Goal: Communication & Community: Answer question/provide support

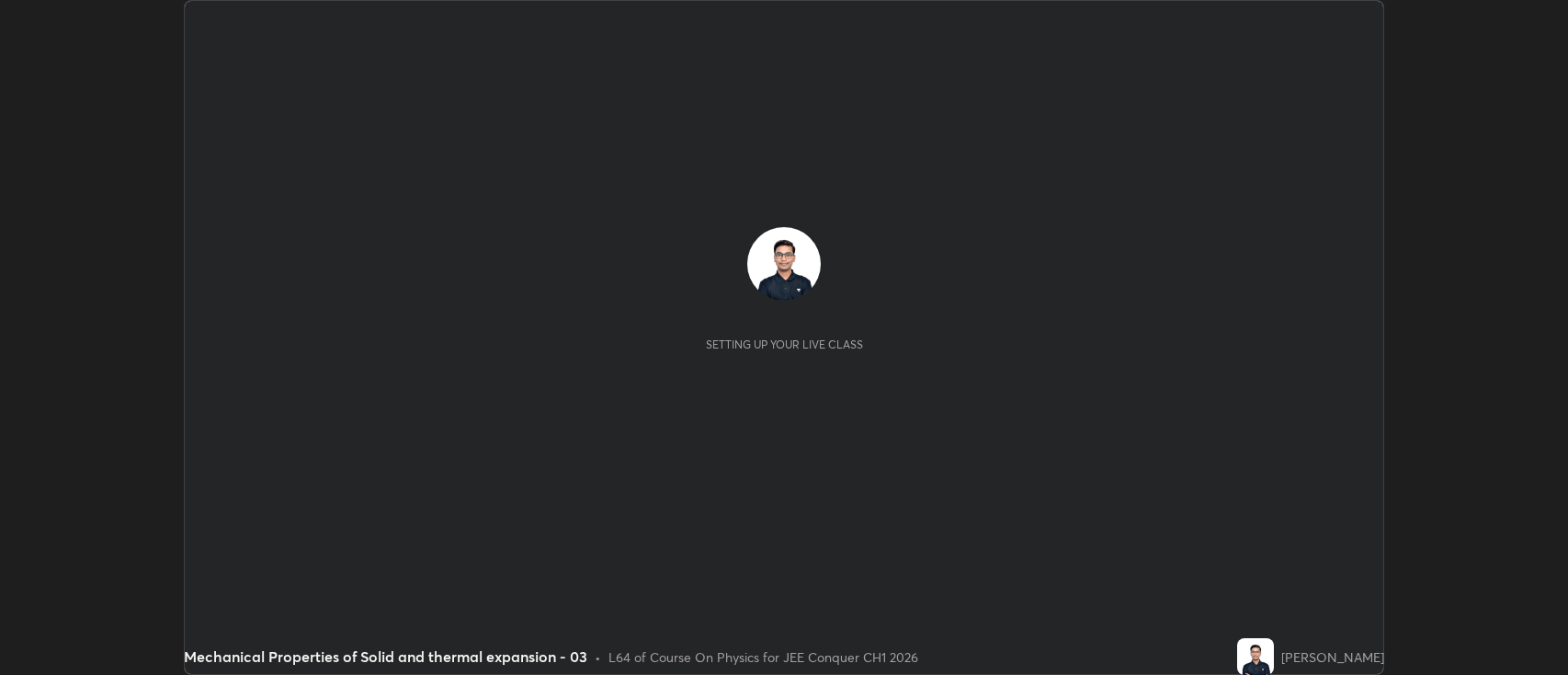
scroll to position [675, 1568]
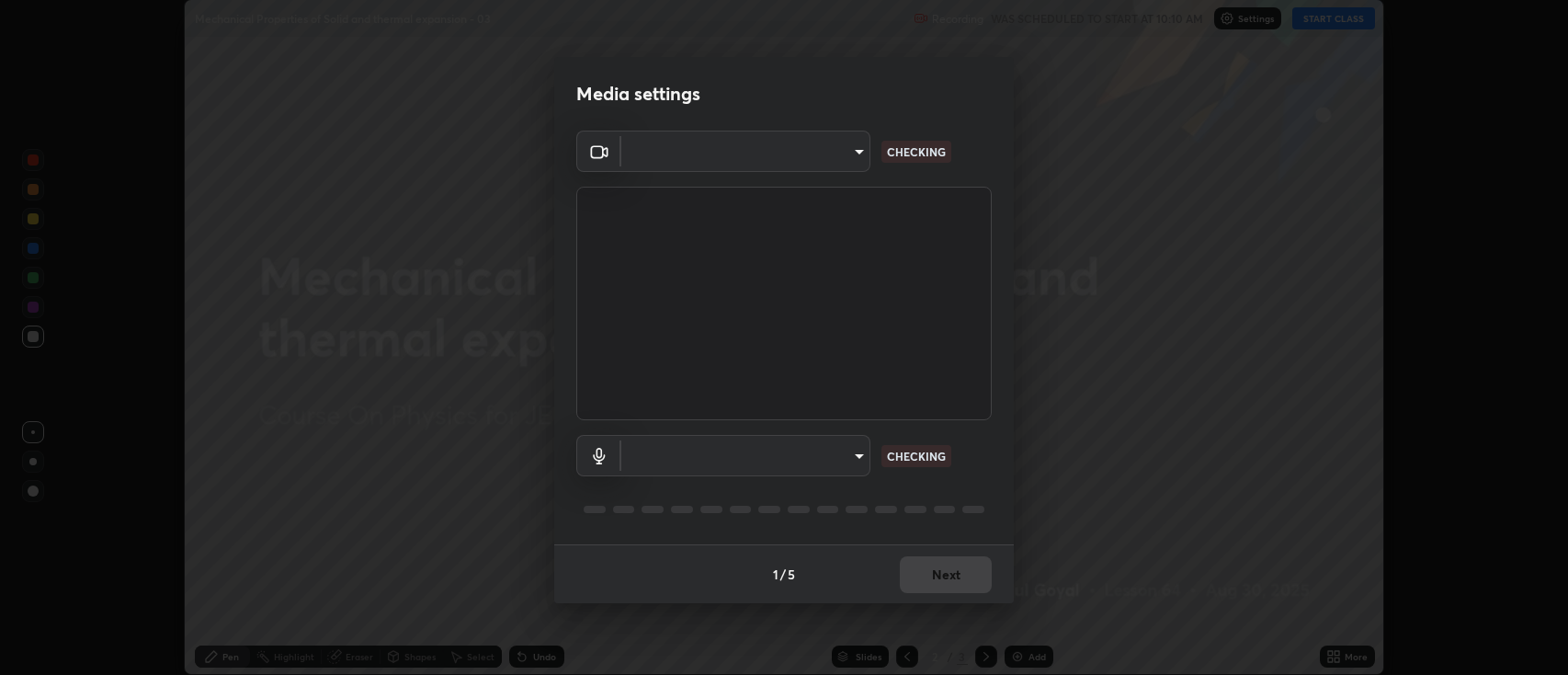
type input "893c4009d26bc70d508e41f45fbe93e97bc66db9257073bf1b7ca74b16a8bc61"
click at [663, 458] on body "Erase all Mechanical Properties of Solid and thermal expansion - 03 Recording W…" at bounding box center [784, 337] width 1568 height 675
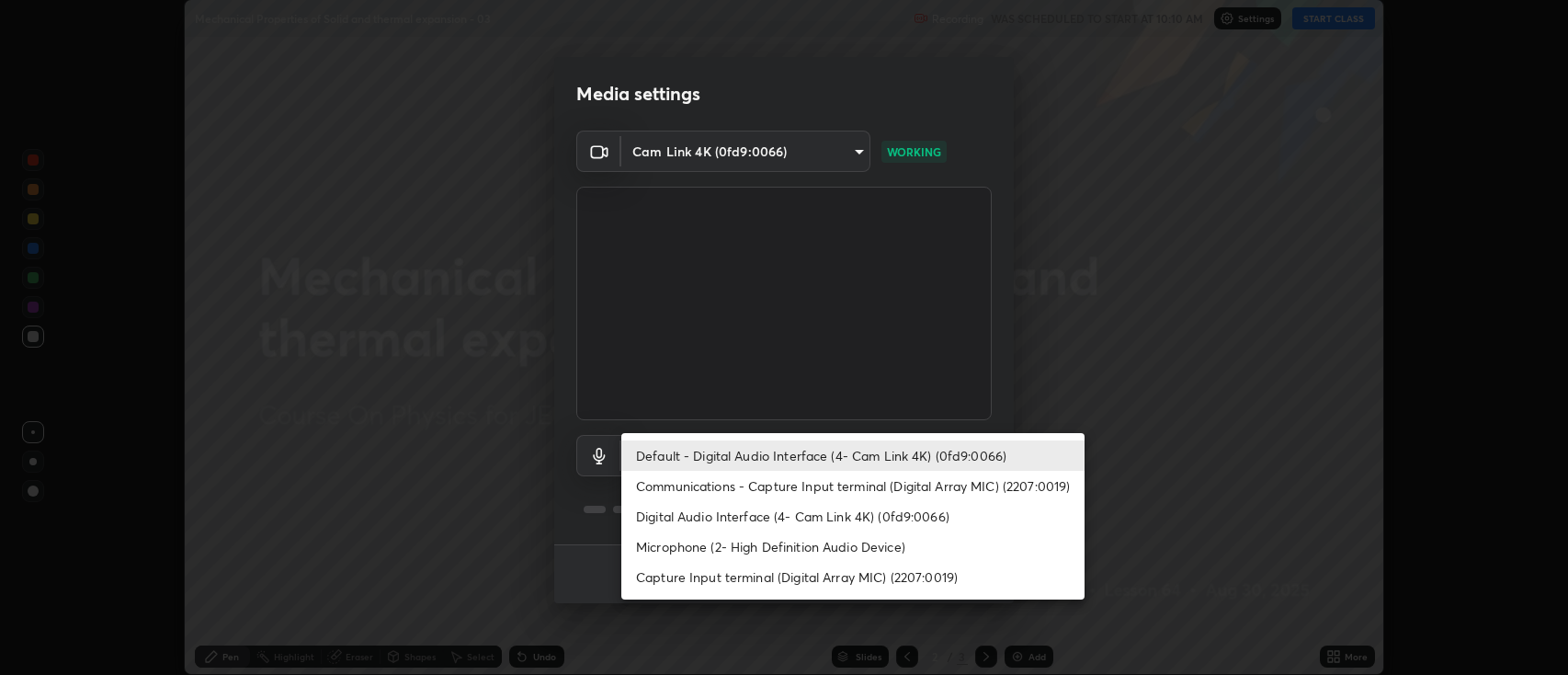
click at [652, 481] on li "Communications - Capture Input terminal (Digital Array MIC) (2207:0019)" at bounding box center [853, 486] width 464 height 31
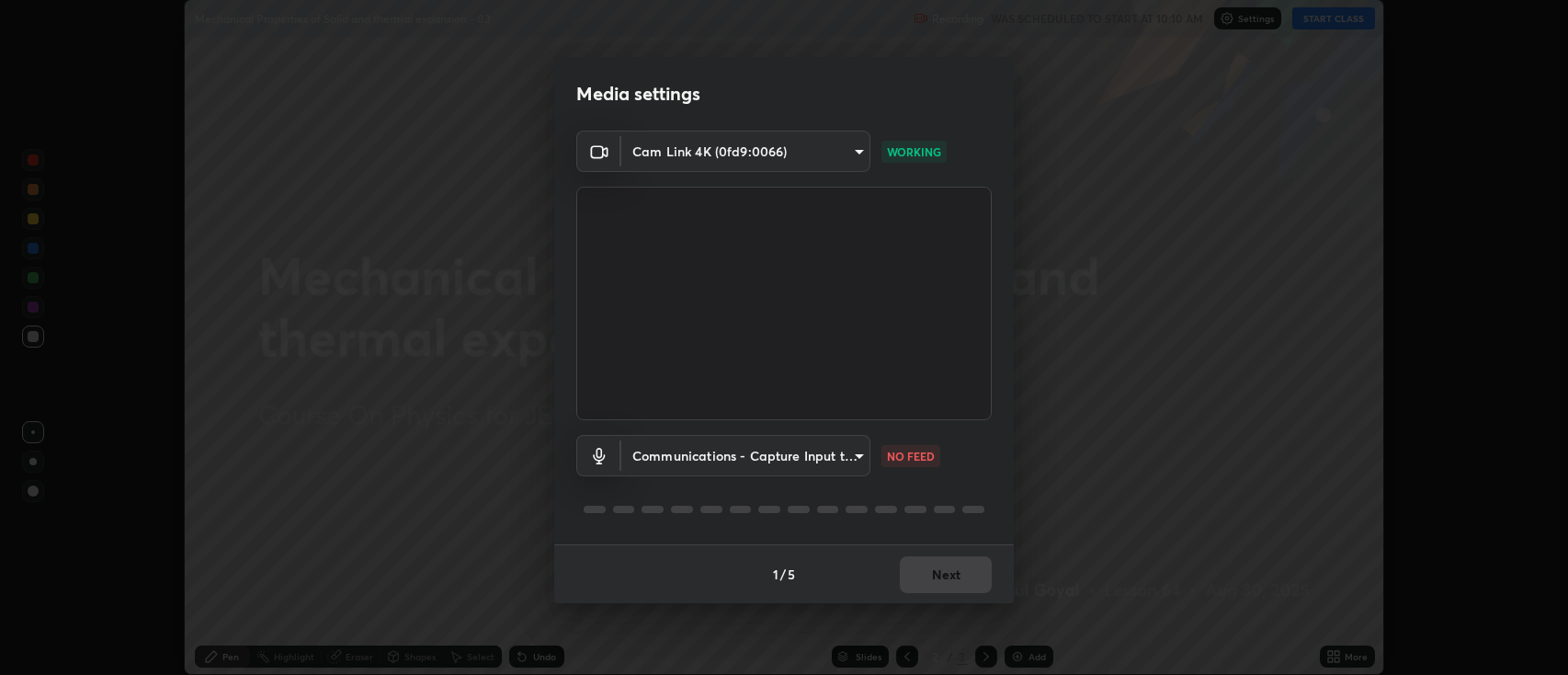
click at [652, 452] on body "Erase all Mechanical Properties of Solid and thermal expansion - 03 Recording W…" at bounding box center [784, 337] width 1568 height 675
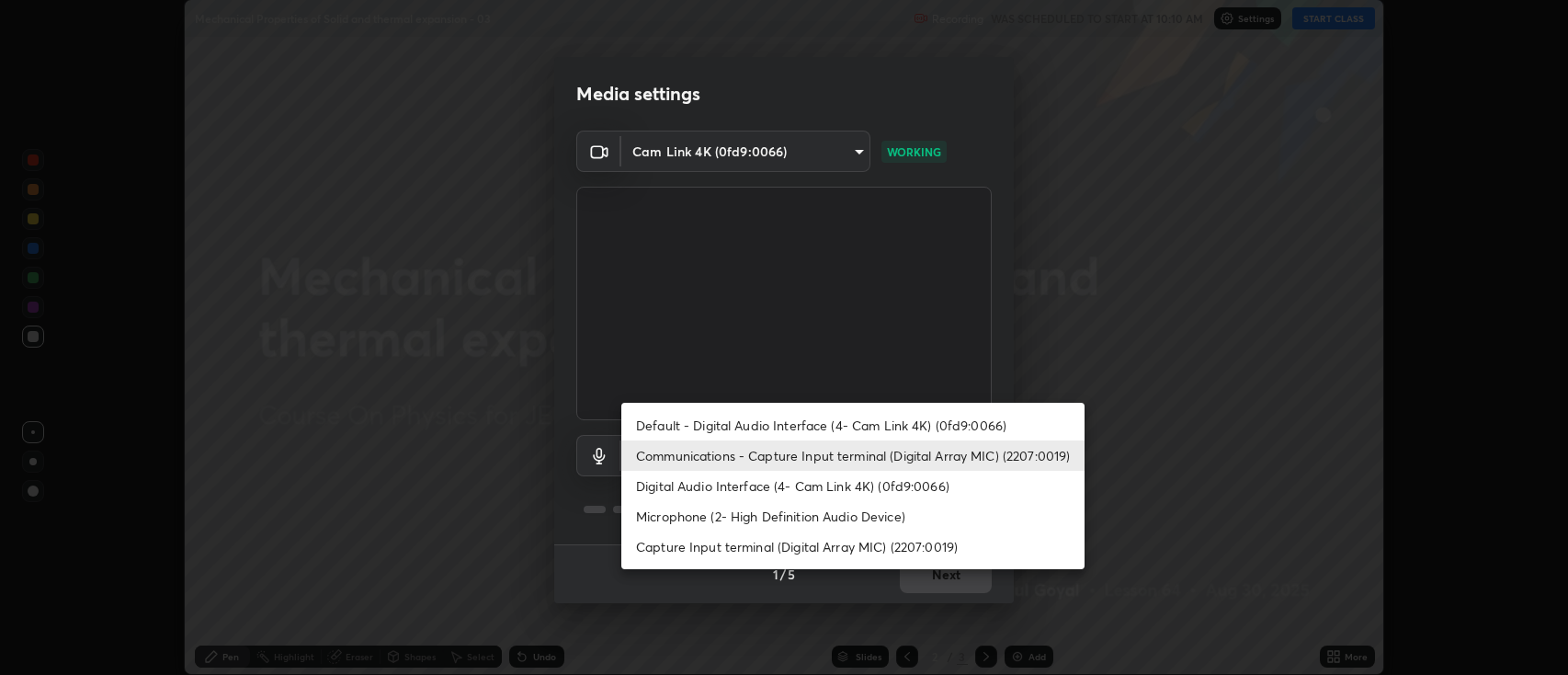
click at [648, 420] on li "Default - Digital Audio Interface (4- Cam Link 4K) (0fd9:0066)" at bounding box center [853, 425] width 464 height 31
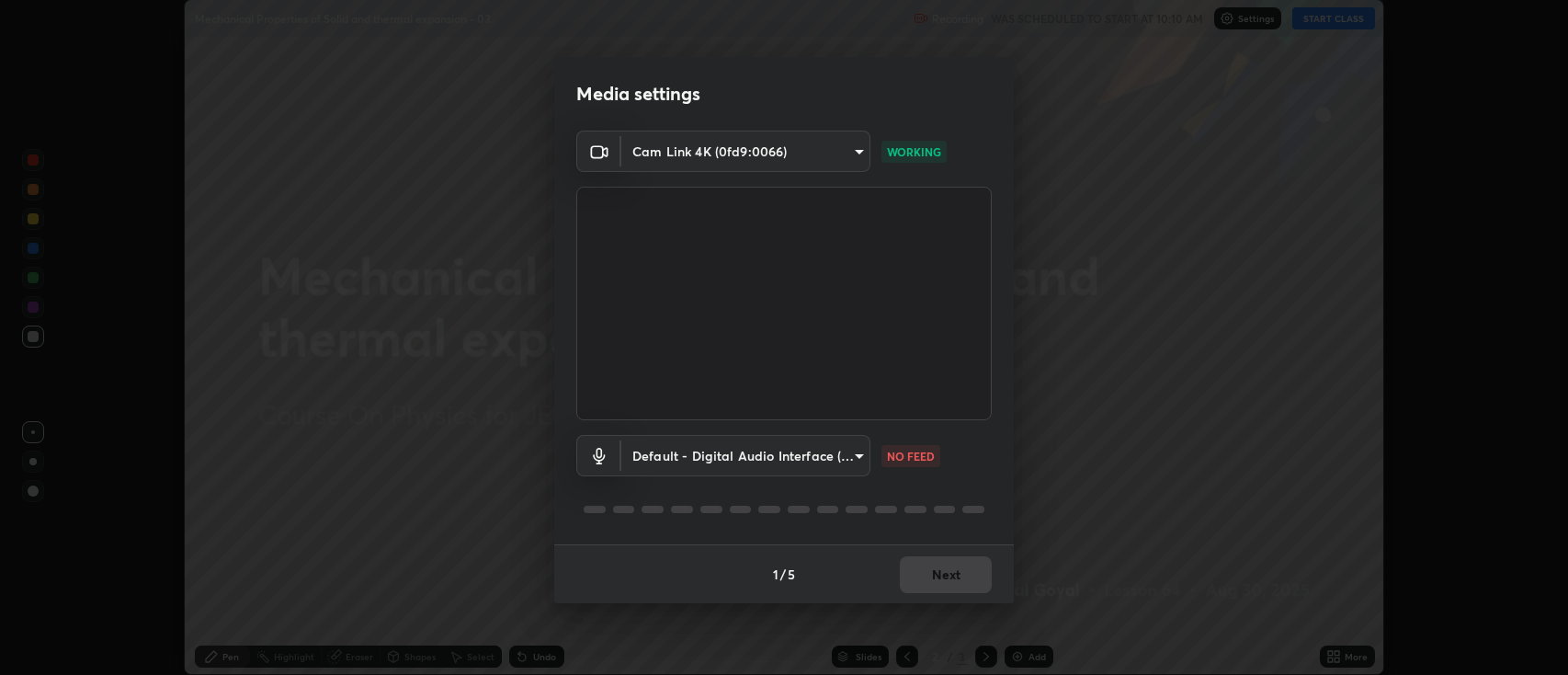
type input "default"
click at [967, 580] on button "Next" at bounding box center [946, 574] width 92 height 36
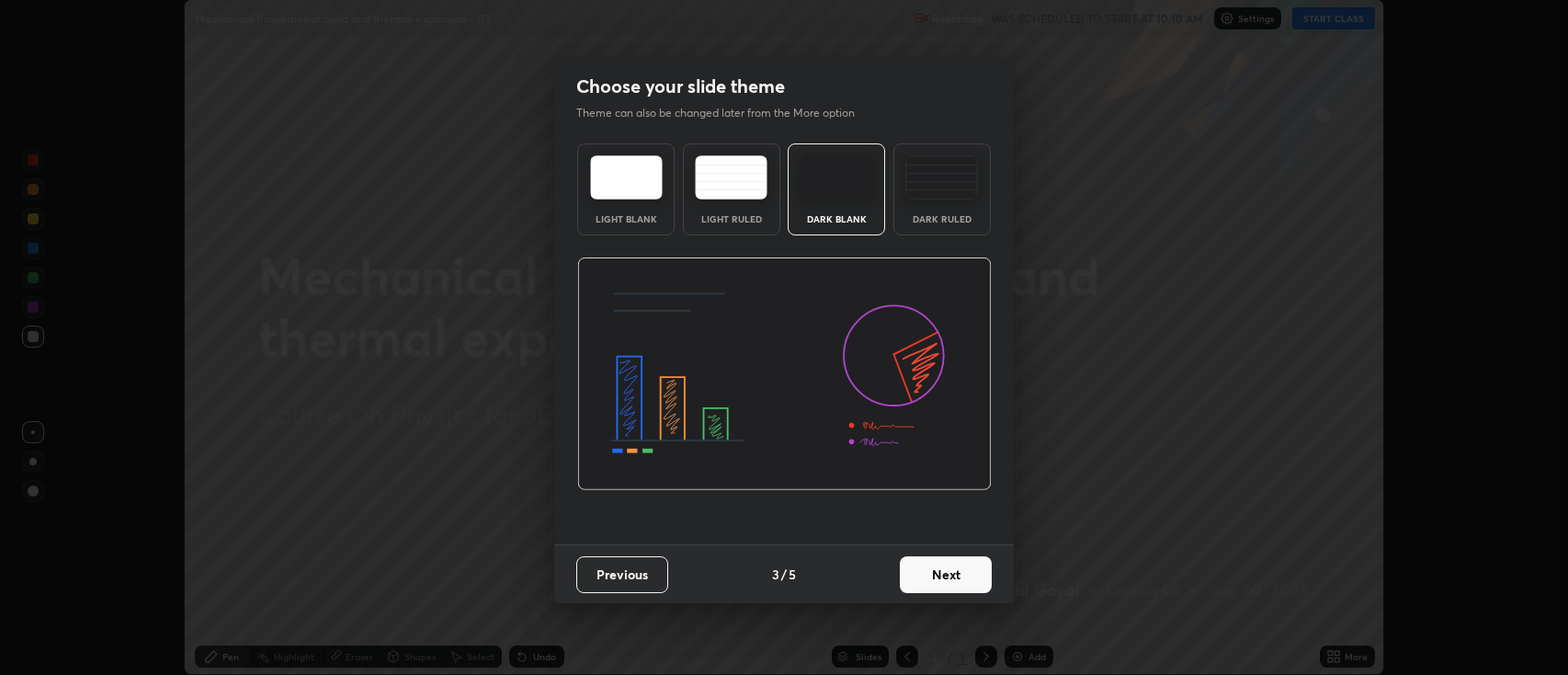
click at [982, 579] on button "Next" at bounding box center [946, 574] width 92 height 36
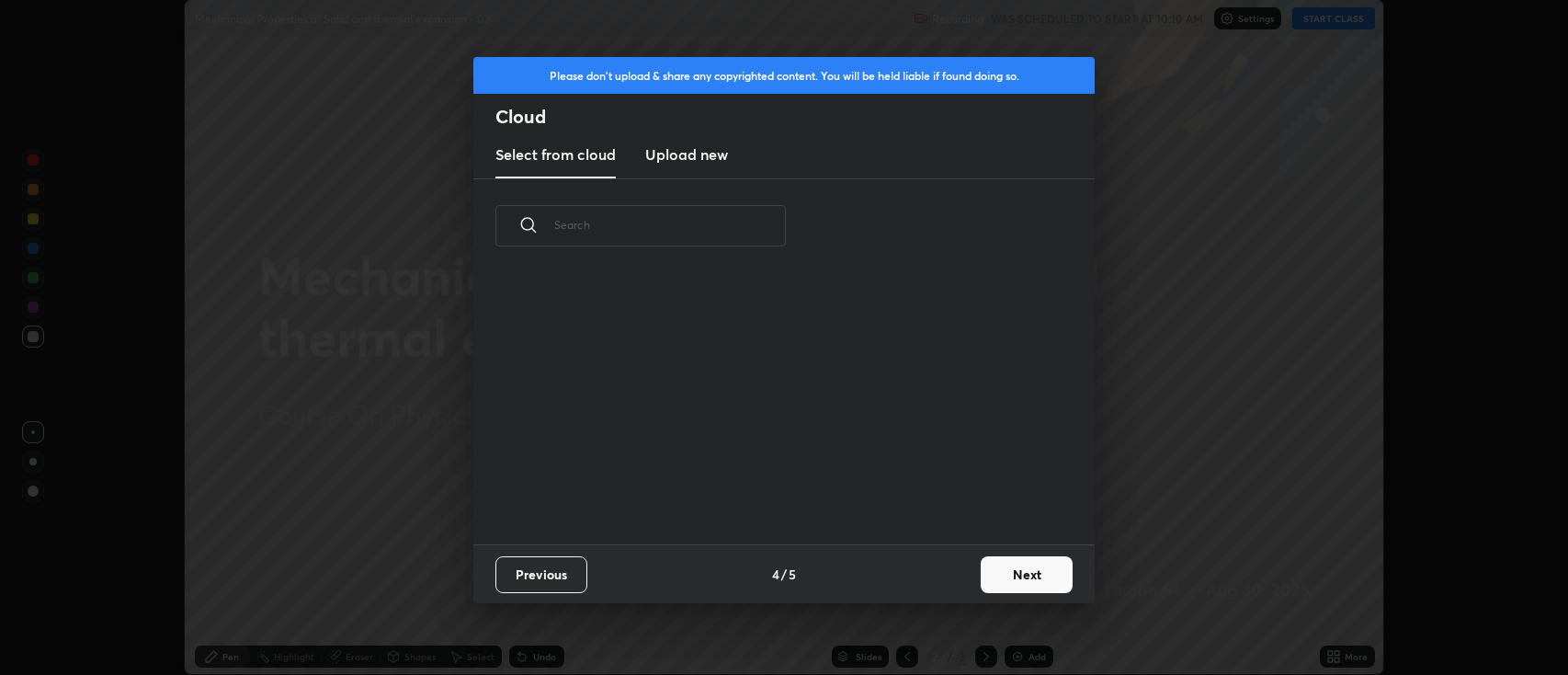
click at [985, 579] on button "Next" at bounding box center [1027, 574] width 92 height 36
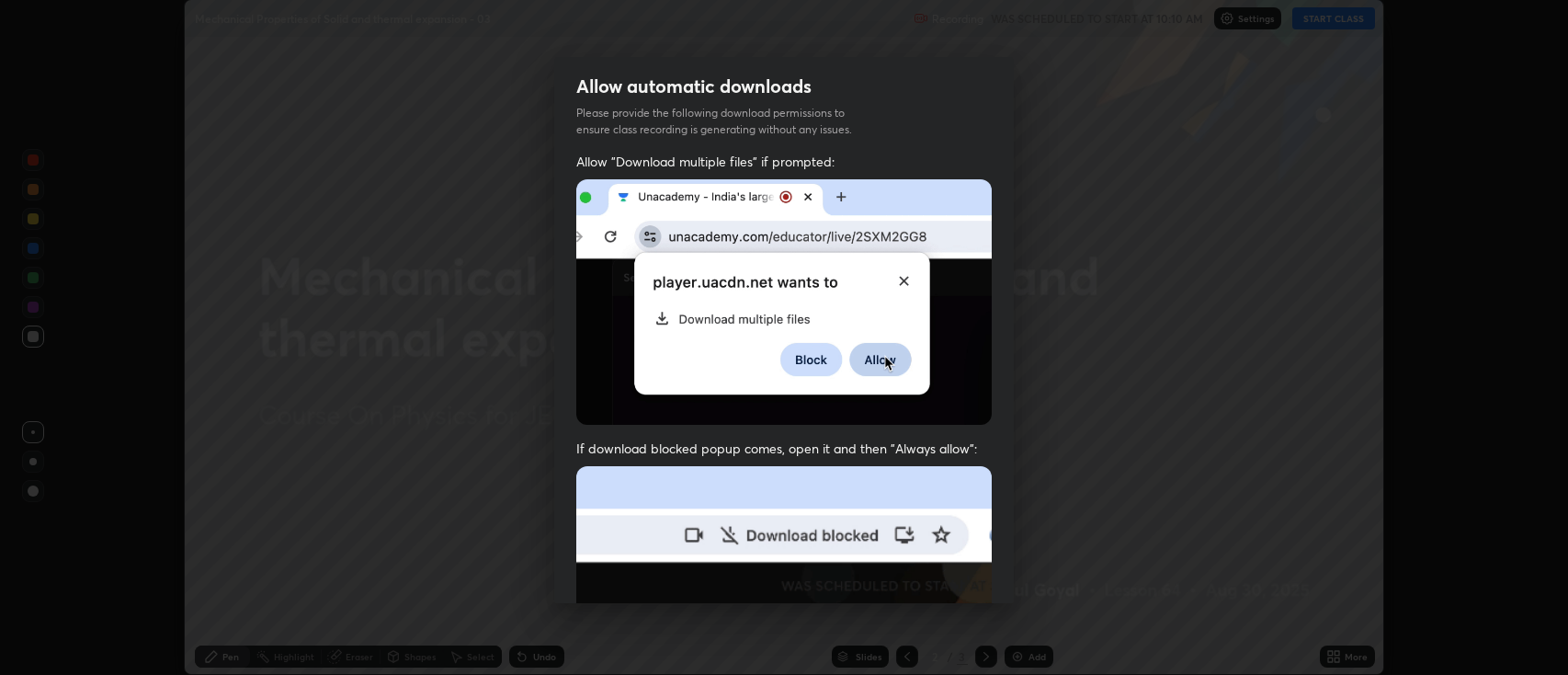
click at [1028, 577] on div "Allow automatic downloads Please provide the following download permissions to …" at bounding box center [784, 337] width 1568 height 675
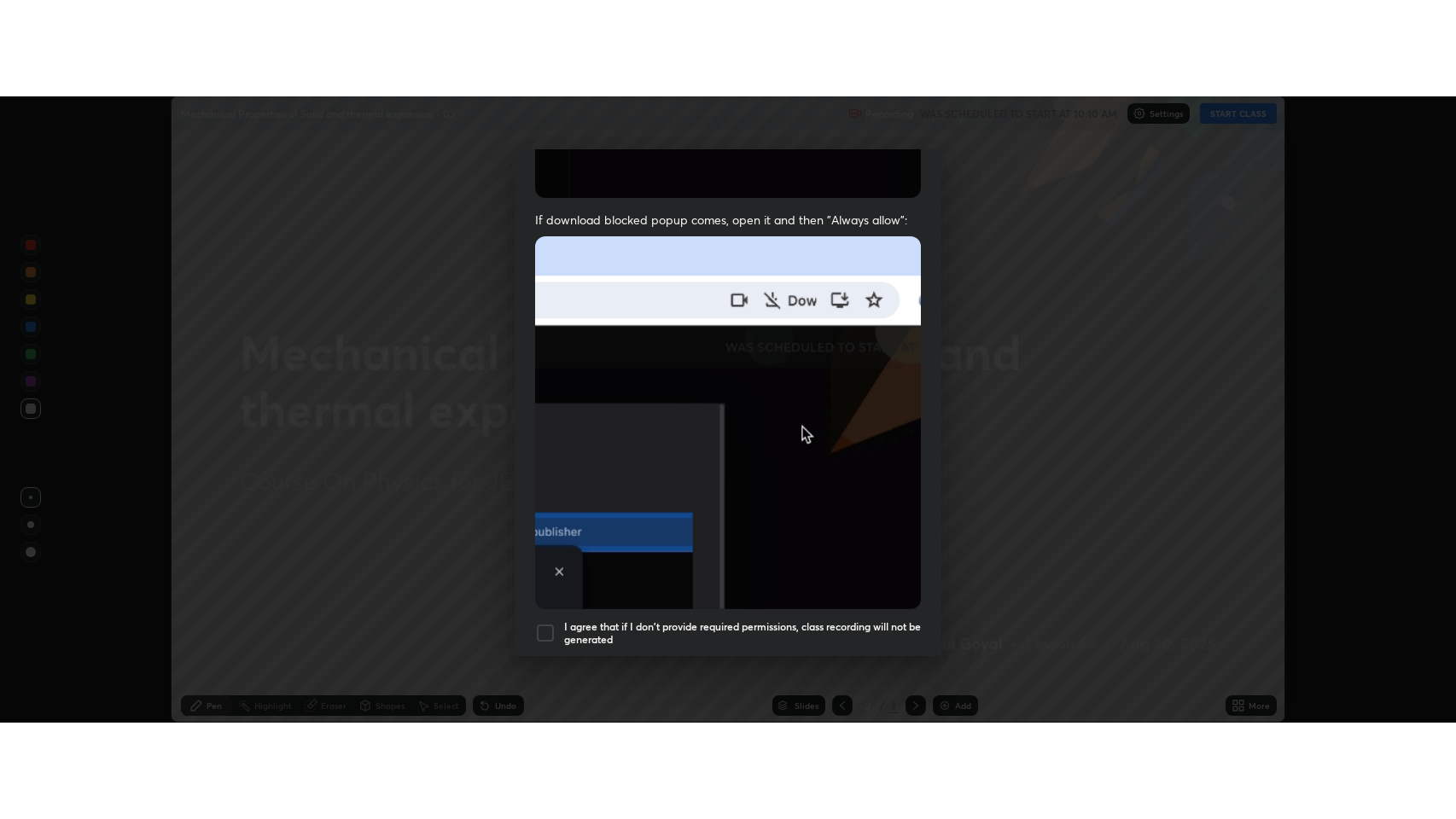
scroll to position [347, 0]
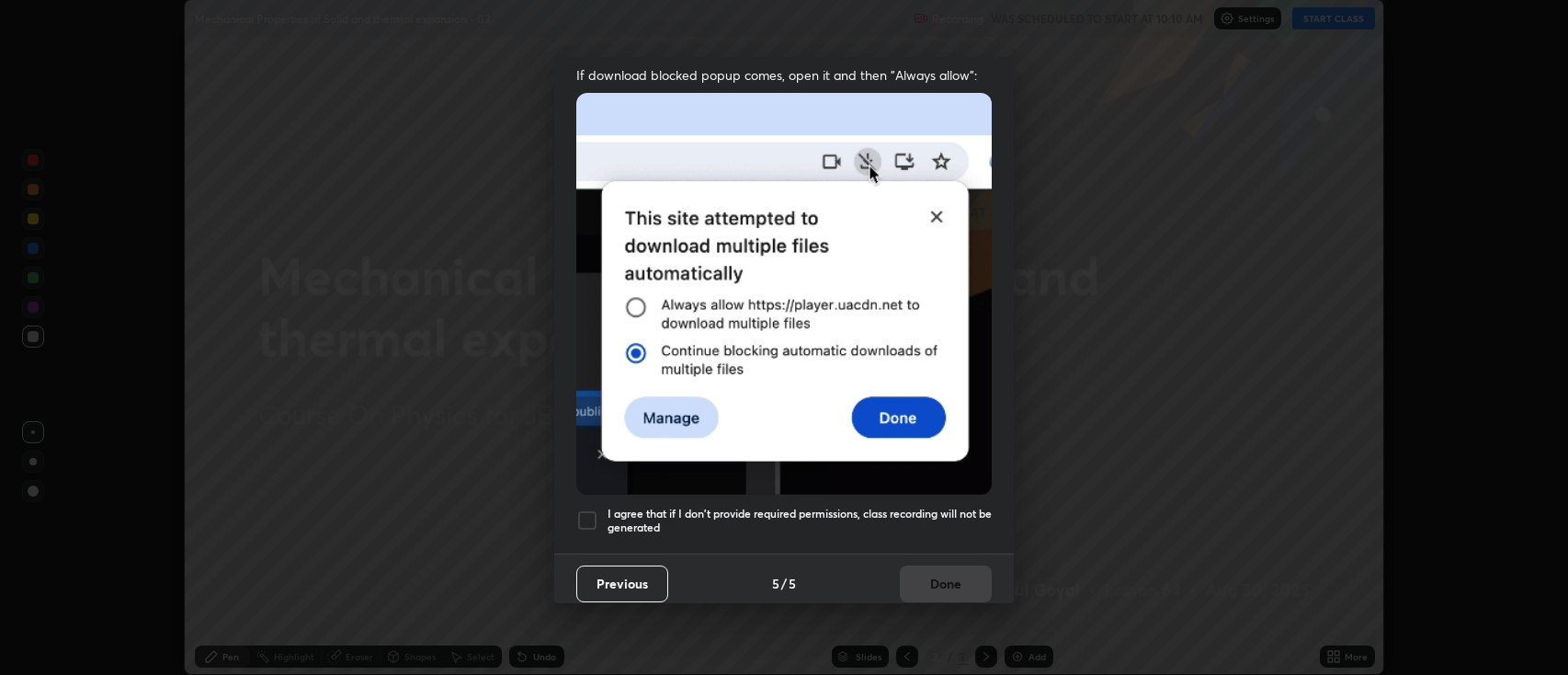
click at [838, 507] on h5 "I agree that if I don't provide required permissions, class recording will not …" at bounding box center [800, 521] width 384 height 29
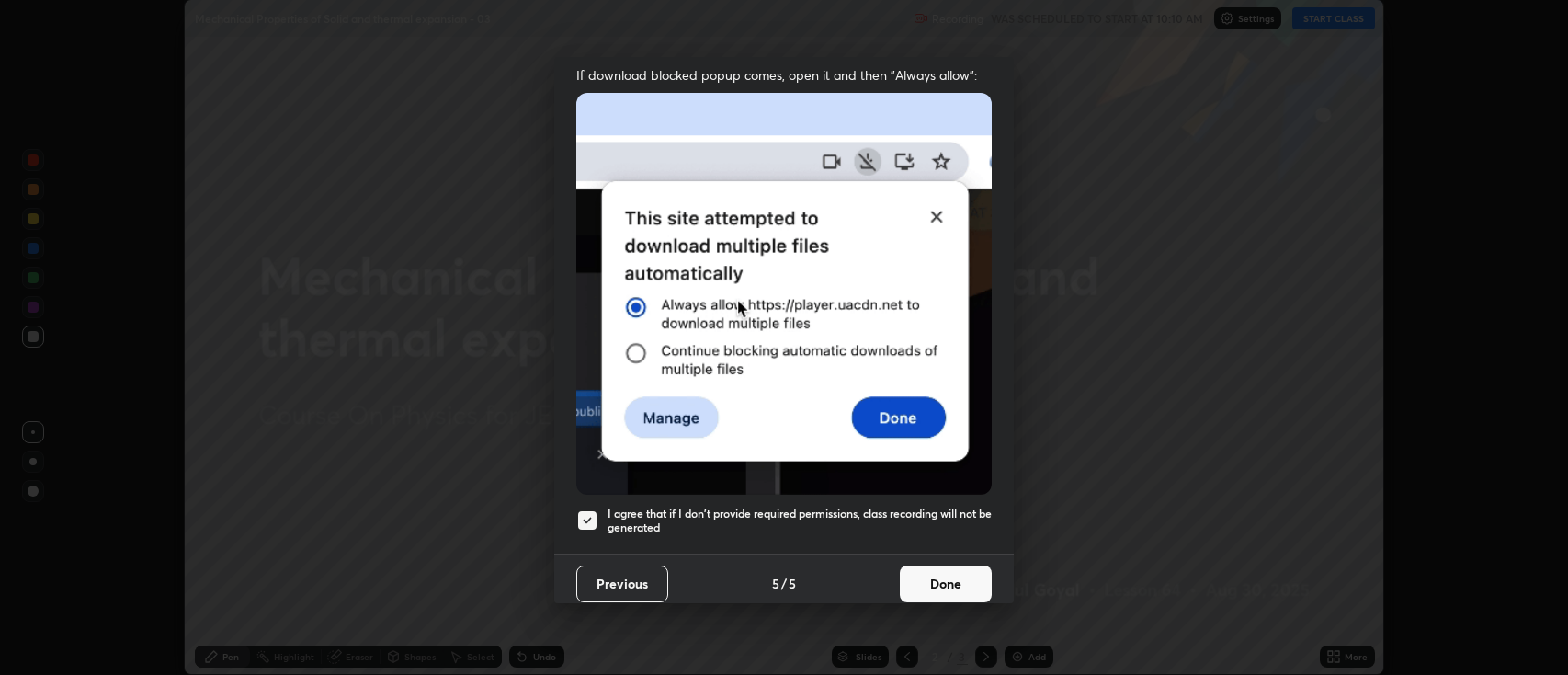
click at [943, 576] on button "Done" at bounding box center [946, 584] width 92 height 36
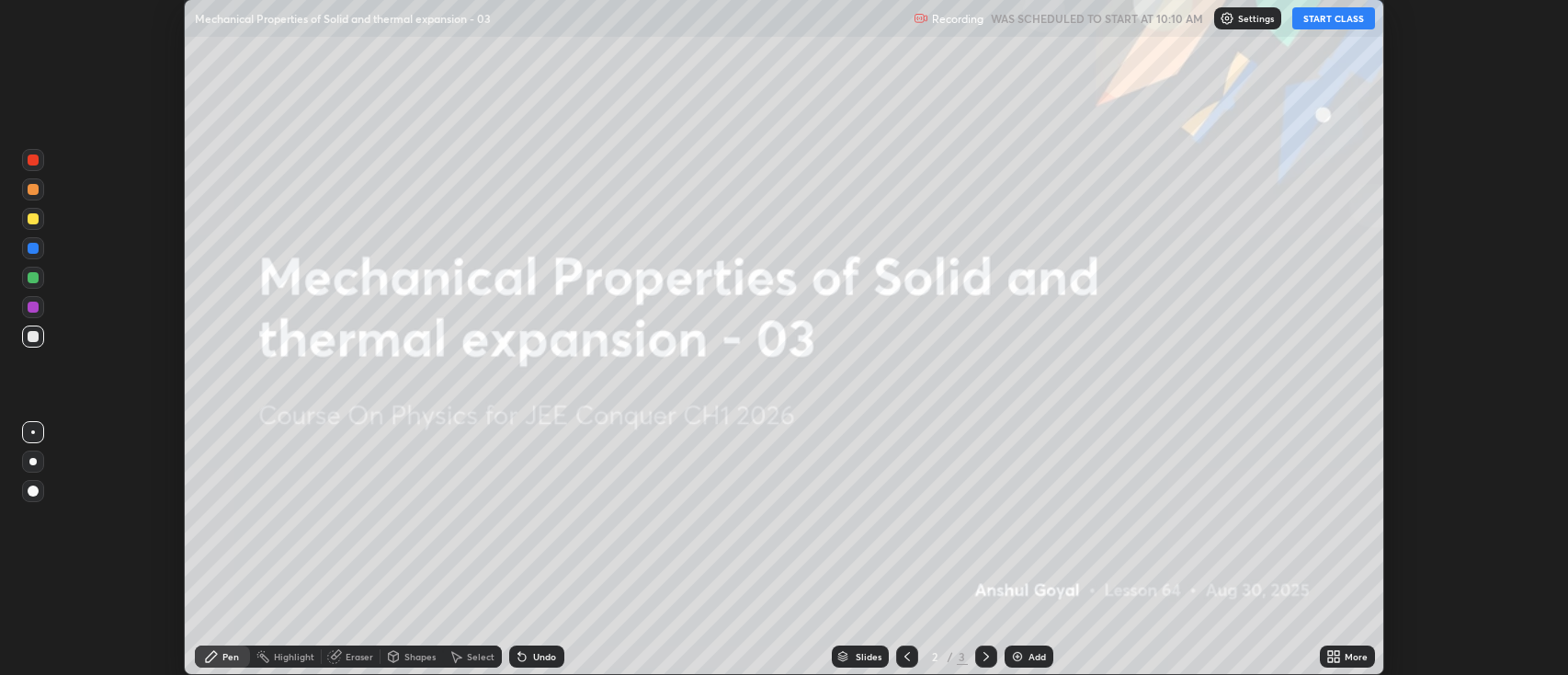
click at [1333, 652] on icon at bounding box center [1330, 653] width 5 height 5
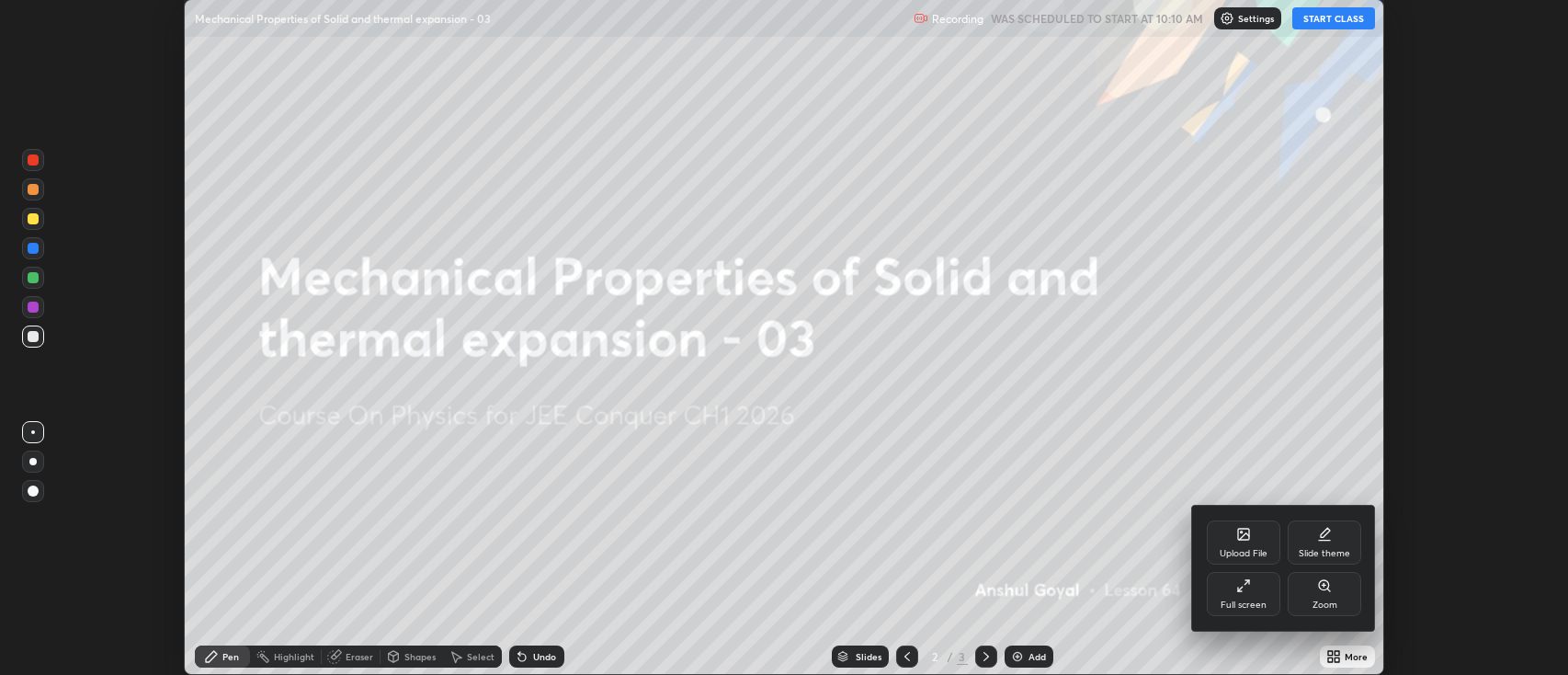
click at [1235, 597] on div "Full screen" at bounding box center [1243, 593] width 74 height 44
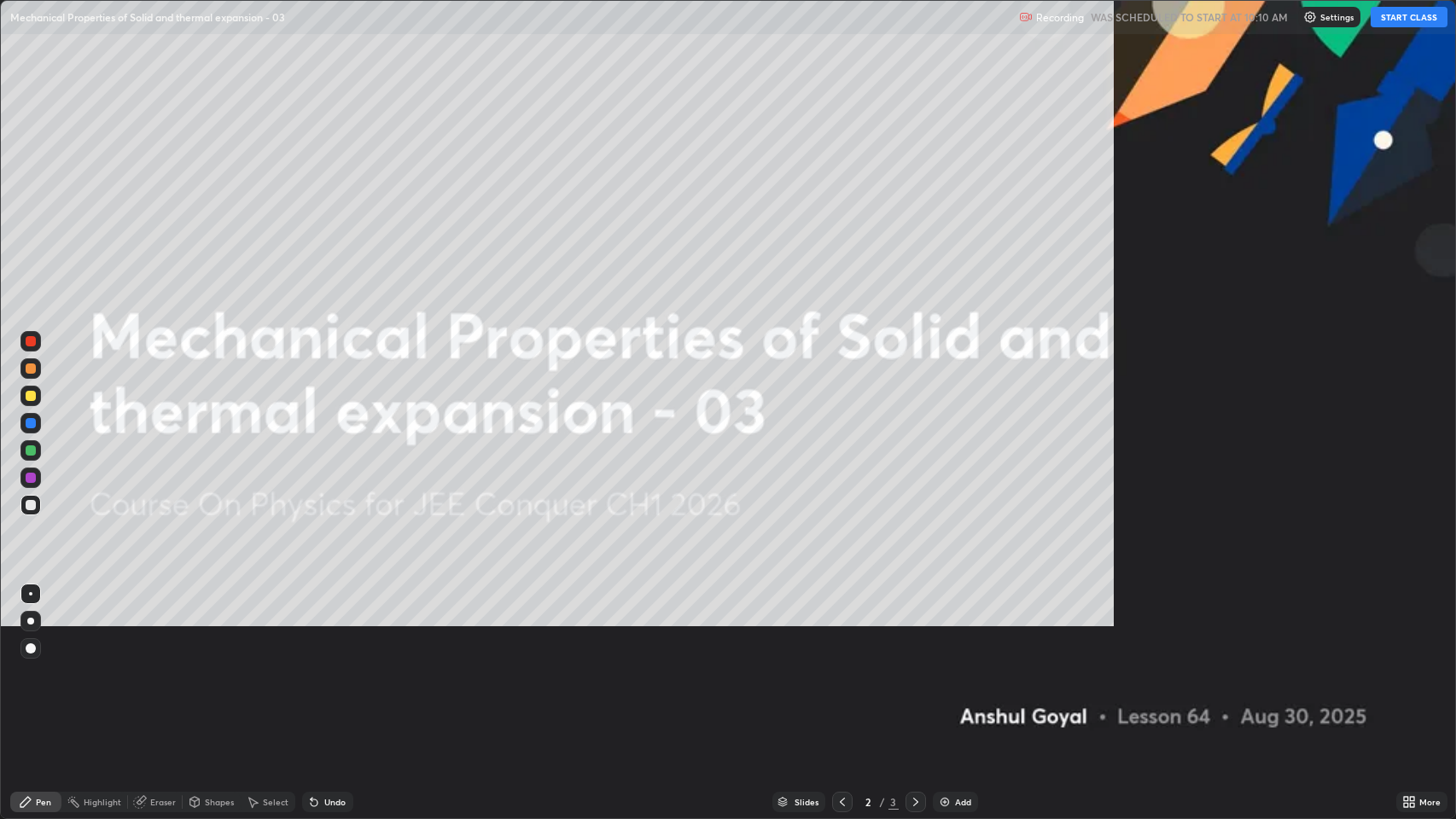
scroll to position [819, 1456]
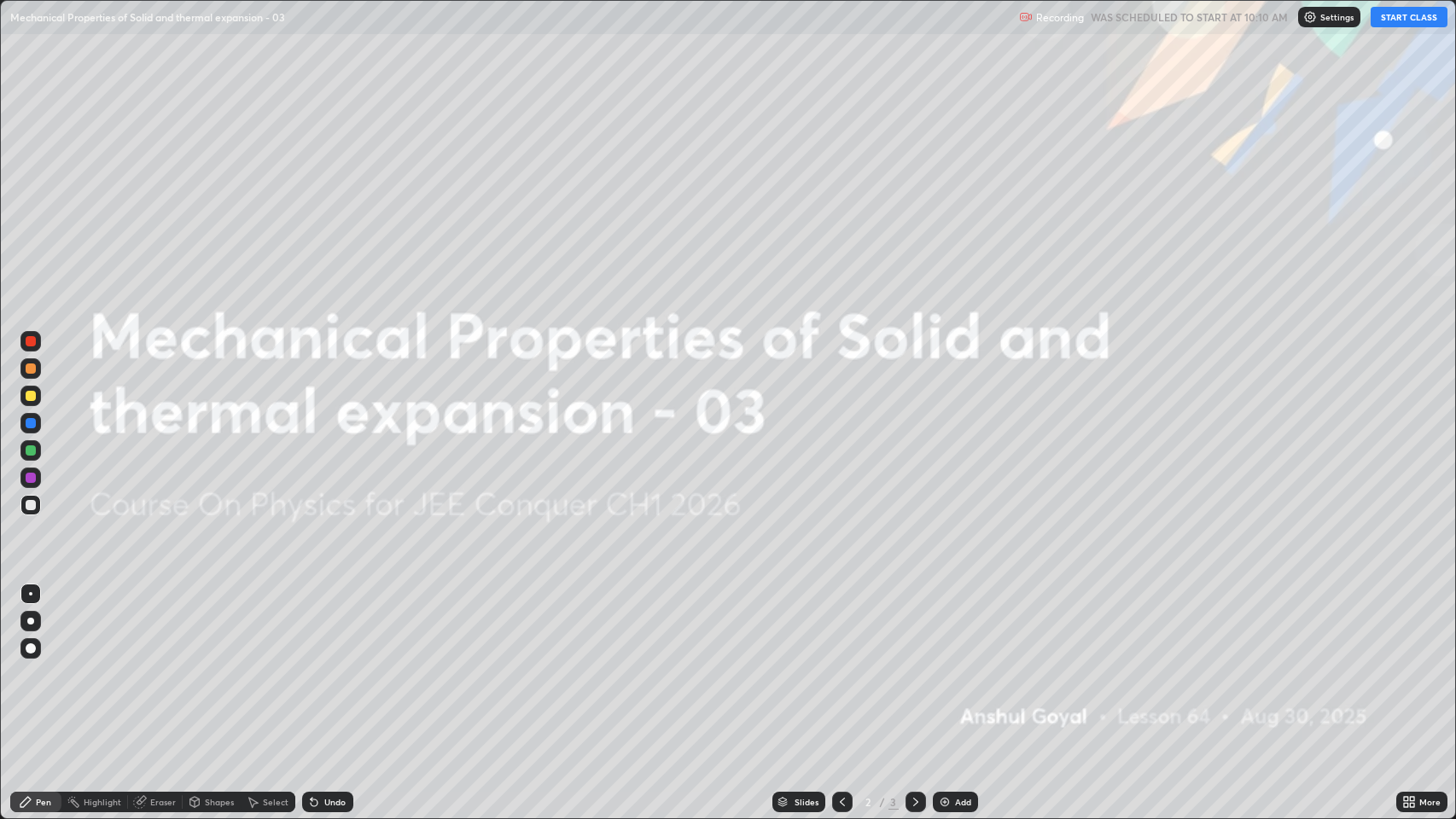
click at [1391, 20] on button "START CLASS" at bounding box center [1410, 17] width 77 height 20
click at [964, 626] on div "Add" at bounding box center [955, 801] width 45 height 20
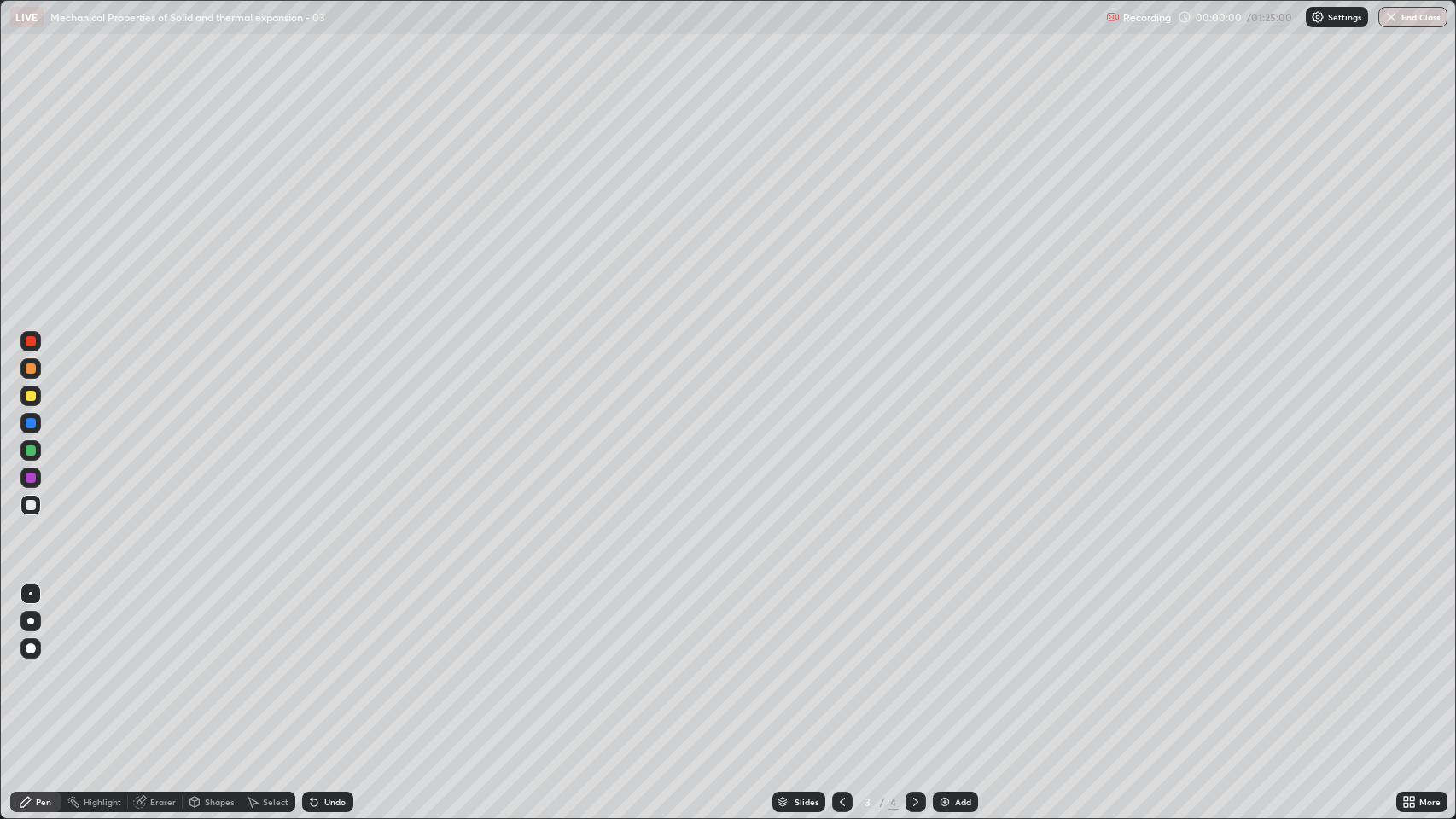
click at [161, 626] on div "Eraser" at bounding box center [155, 801] width 54 height 20
click at [29, 626] on icon at bounding box center [30, 744] width 13 height 14
click at [42, 626] on div "Pen" at bounding box center [43, 802] width 15 height 9
click at [21, 404] on div at bounding box center [30, 396] width 21 height 28
click at [34, 620] on div at bounding box center [30, 620] width 21 height 20
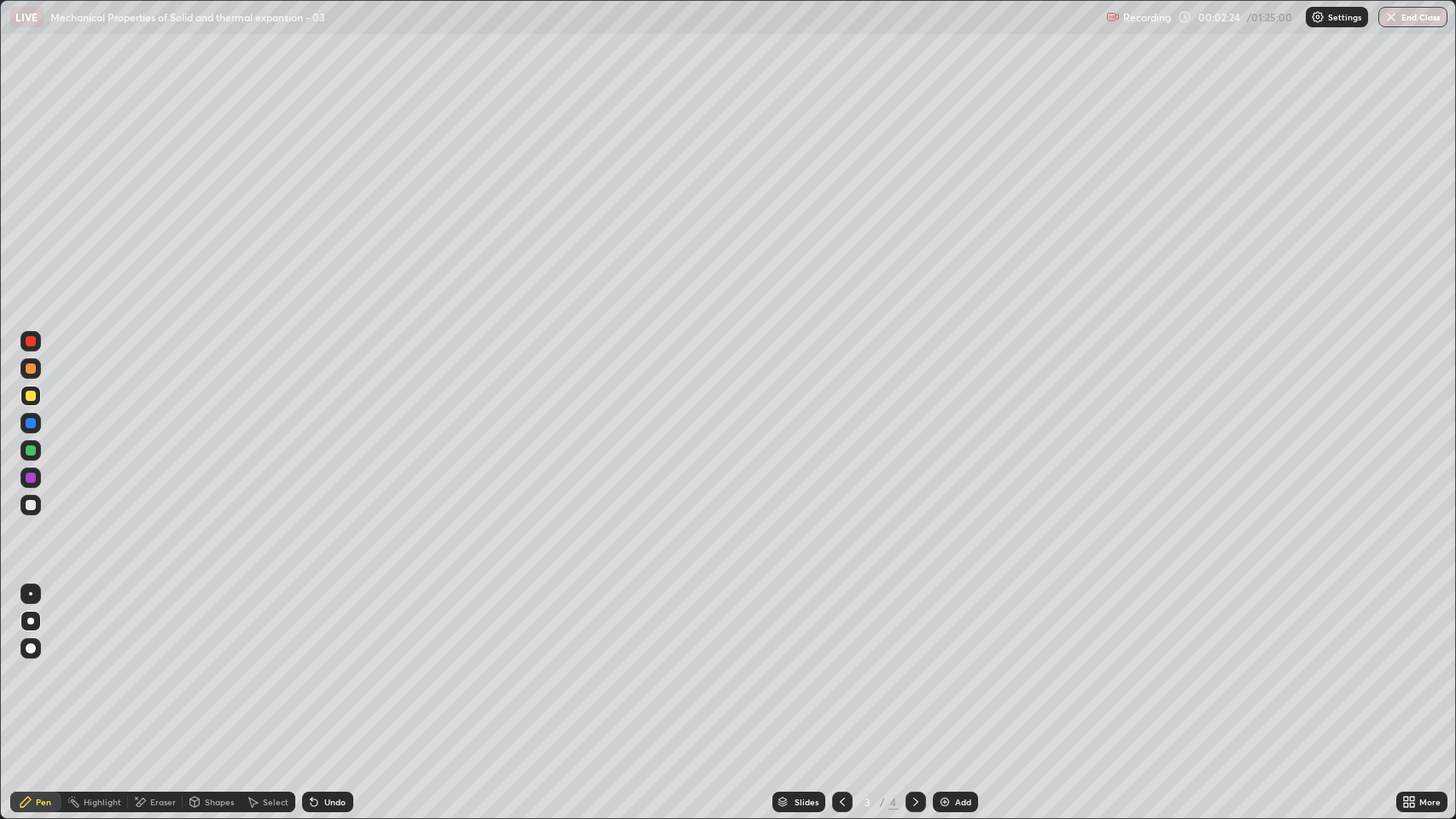
click at [30, 512] on div at bounding box center [30, 504] width 21 height 20
click at [34, 399] on div at bounding box center [30, 395] width 10 height 10
click at [312, 626] on icon at bounding box center [314, 803] width 7 height 7
click at [336, 626] on div "Undo" at bounding box center [335, 802] width 21 height 9
click at [334, 626] on div "Undo" at bounding box center [335, 802] width 21 height 9
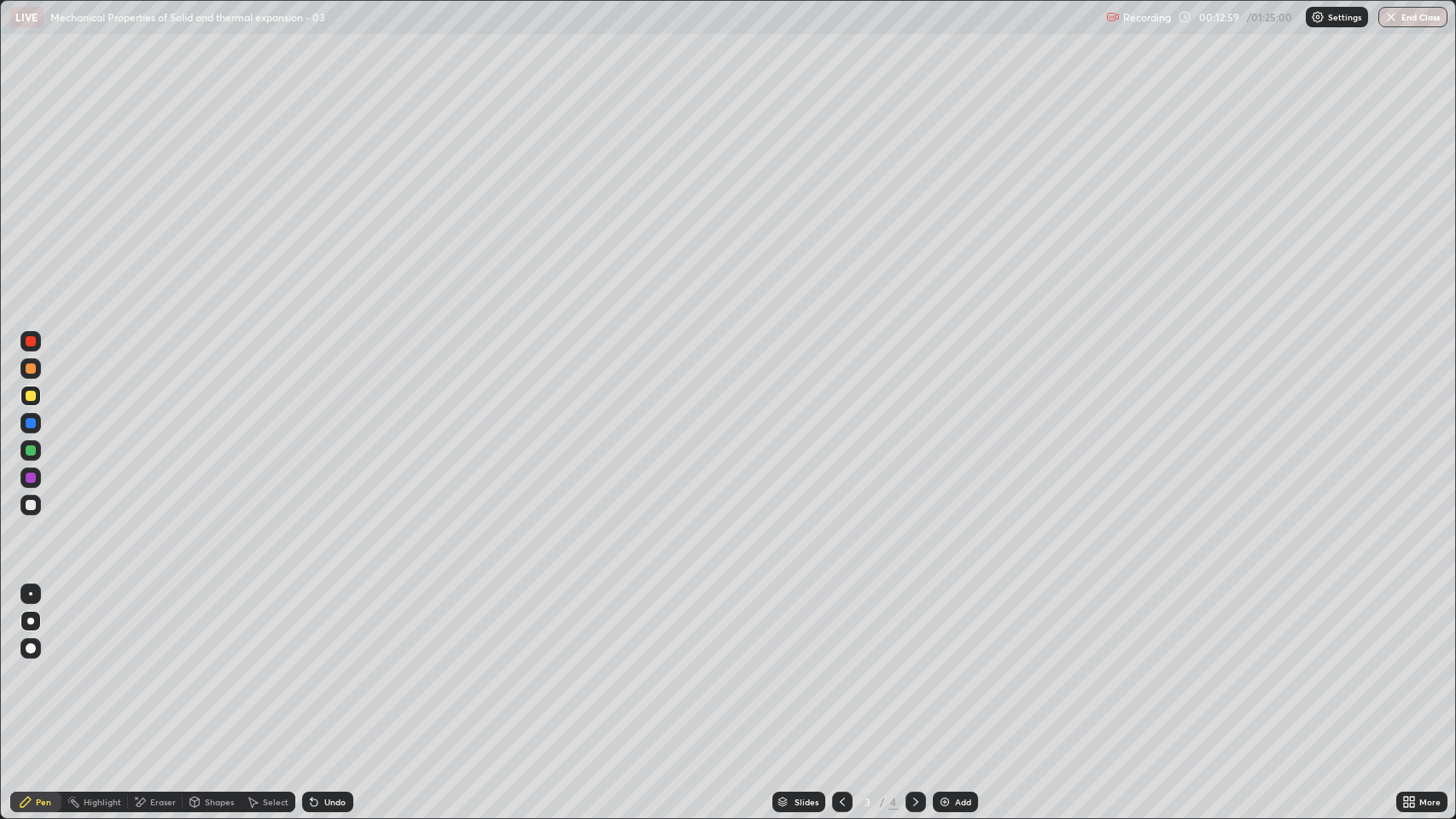
click at [333, 626] on div "Undo" at bounding box center [335, 802] width 21 height 9
click at [333, 626] on div "Undo" at bounding box center [335, 802] width 21 height 9
click at [330, 626] on div "Undo" at bounding box center [335, 802] width 21 height 9
click at [159, 626] on div "Eraser" at bounding box center [155, 801] width 54 height 20
click at [37, 626] on div "Pen" at bounding box center [35, 802] width 51 height 34
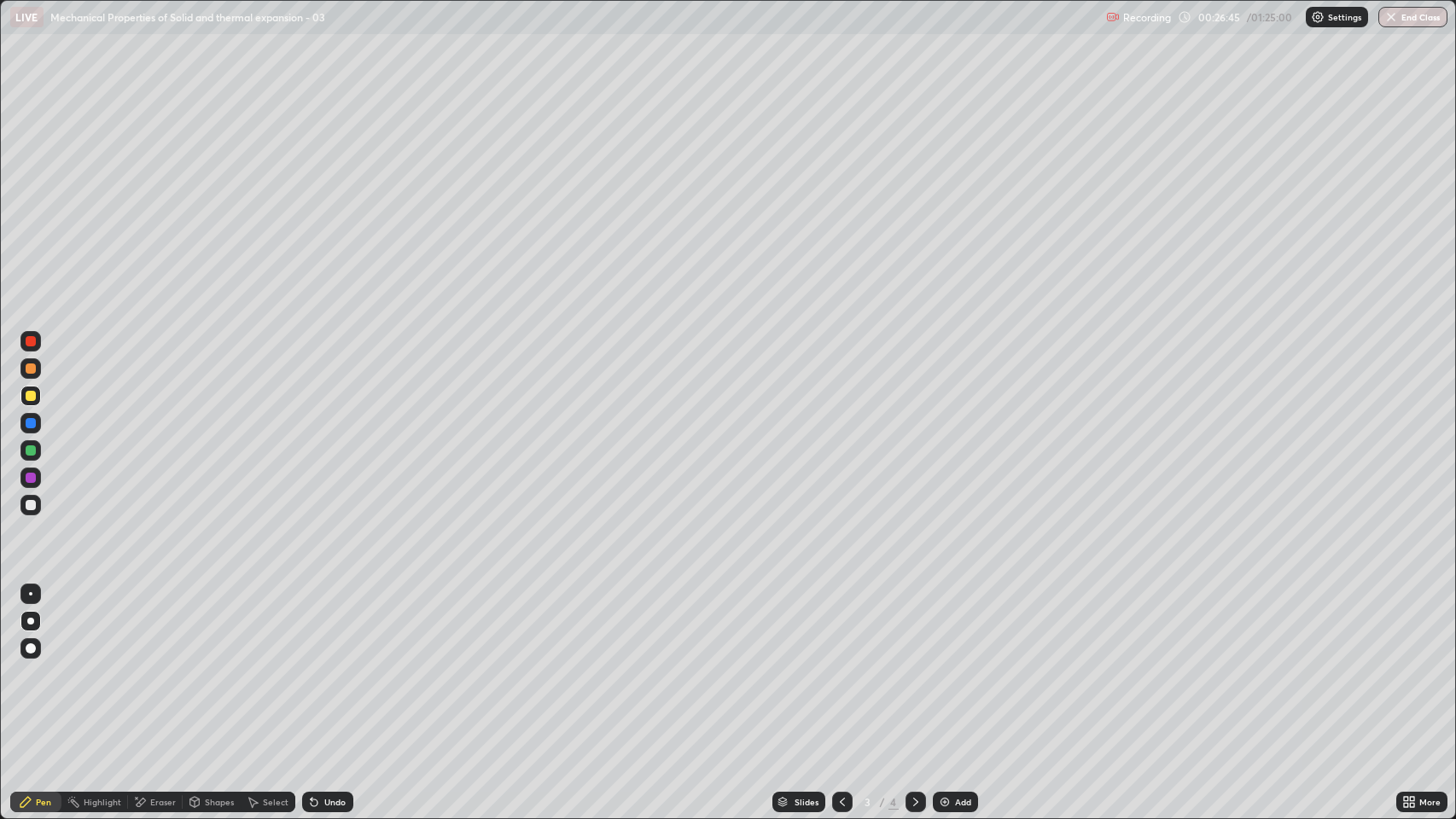
click at [911, 626] on icon at bounding box center [916, 801] width 13 height 13
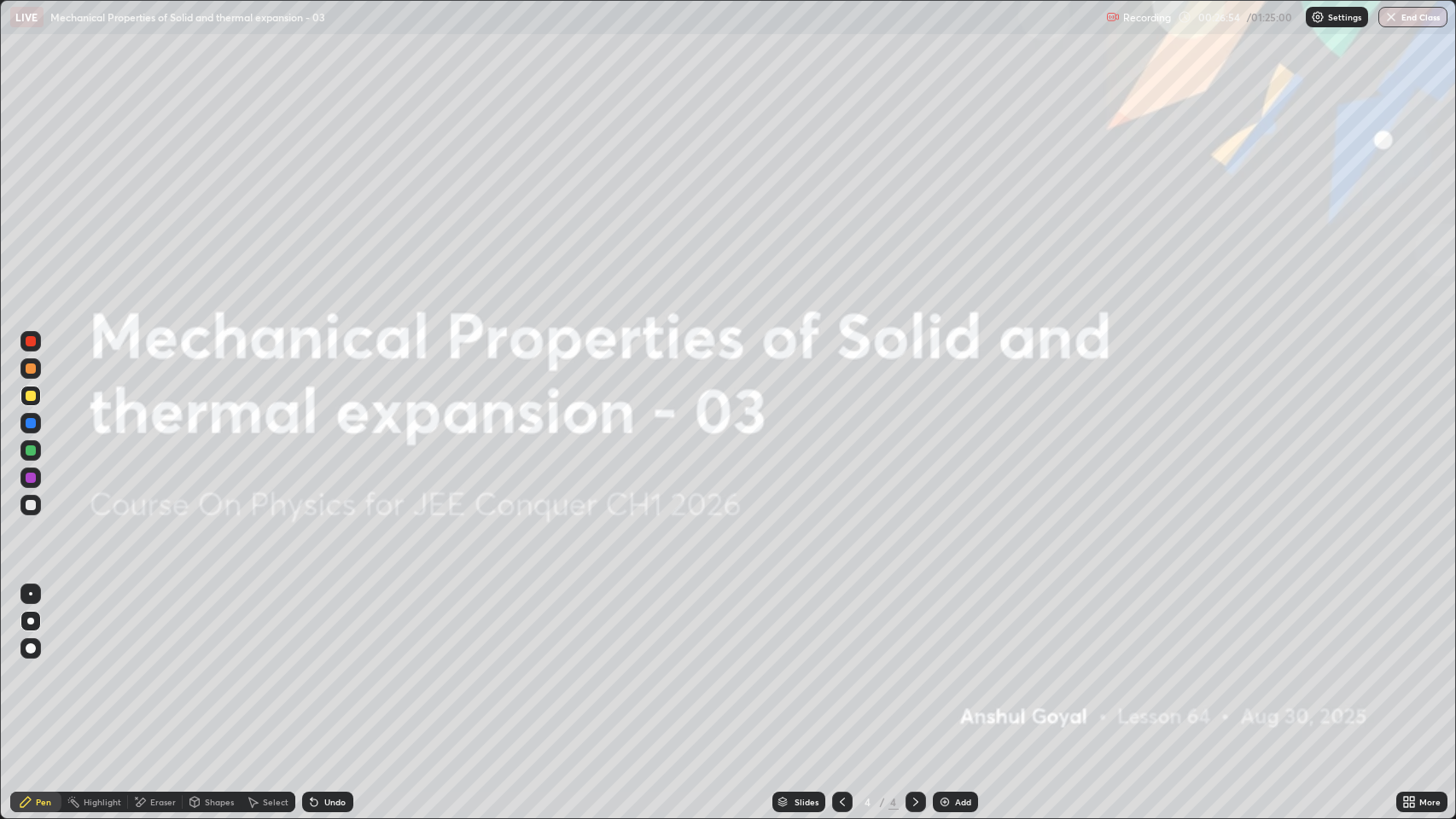
click at [946, 626] on div "Slides 4 / 4 Add" at bounding box center [875, 802] width 1044 height 34
click at [955, 626] on div "Add" at bounding box center [963, 802] width 16 height 9
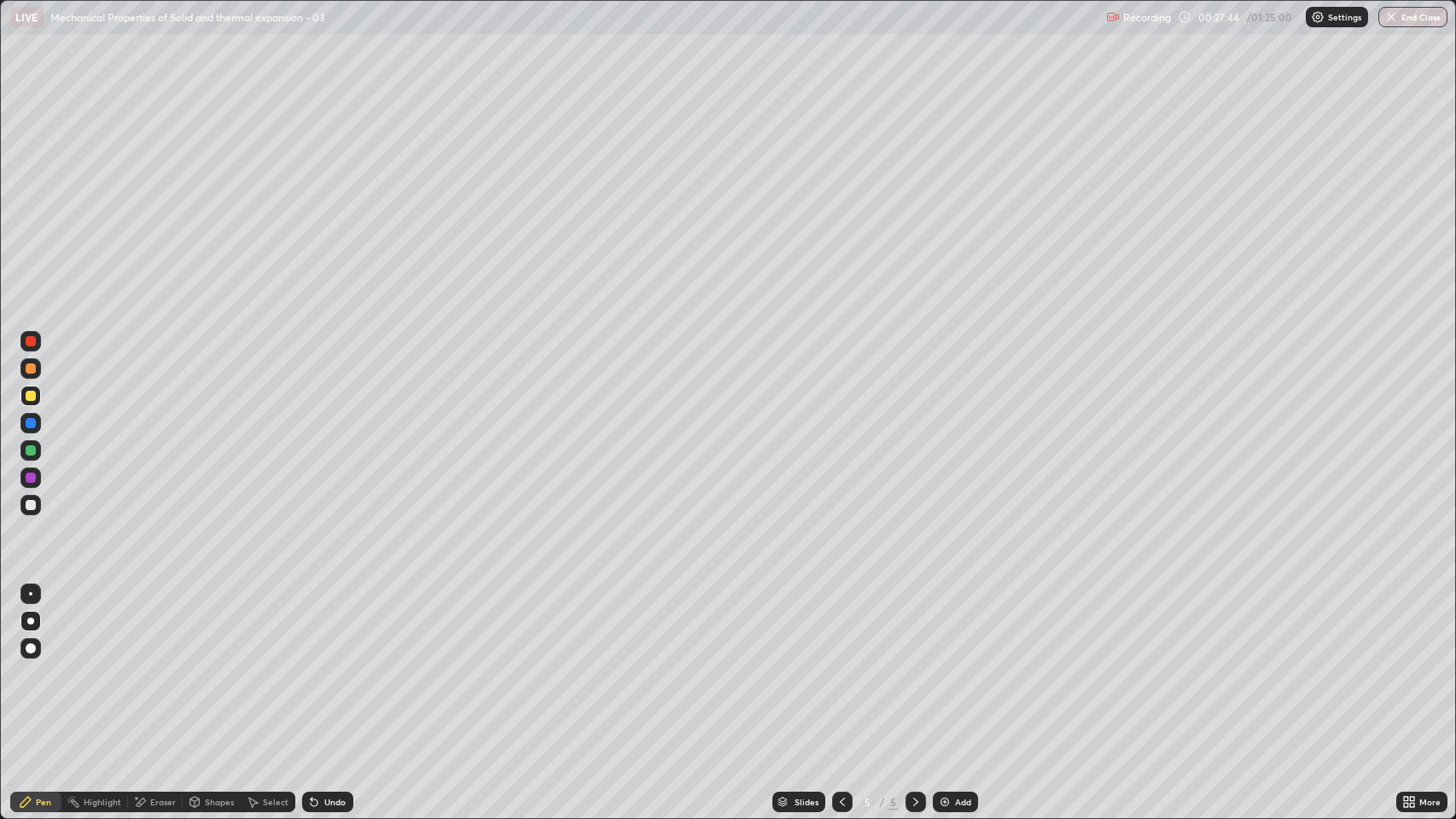
click at [325, 626] on div "Undo" at bounding box center [335, 802] width 21 height 9
click at [32, 506] on div at bounding box center [30, 504] width 10 height 10
click at [153, 626] on div "Eraser" at bounding box center [162, 802] width 26 height 9
click at [49, 626] on div "Pen" at bounding box center [43, 802] width 15 height 9
click at [37, 373] on div at bounding box center [30, 368] width 21 height 20
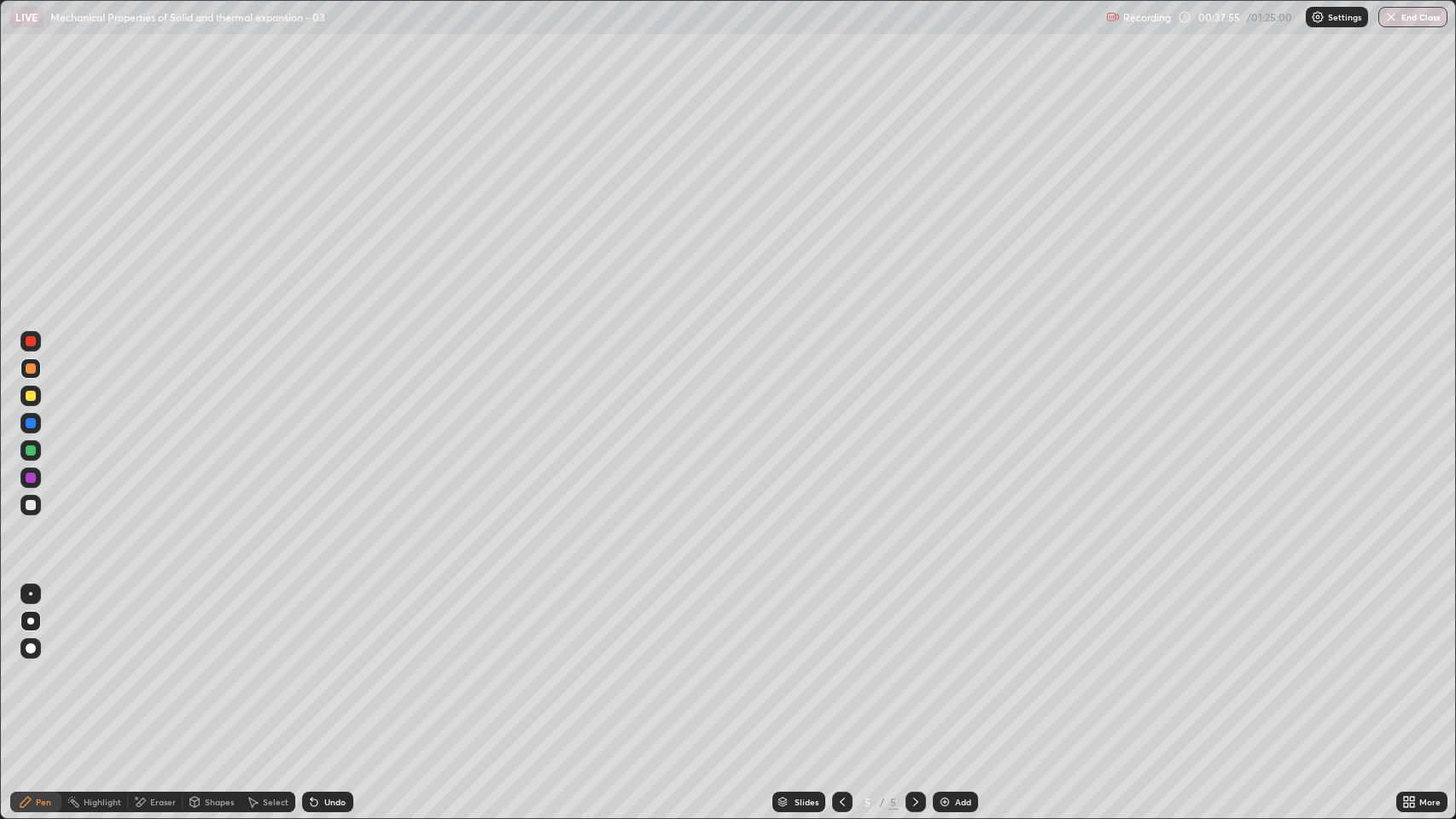
click at [949, 626] on img at bounding box center [944, 801] width 13 height 13
click at [33, 505] on div at bounding box center [30, 504] width 10 height 10
click at [321, 626] on div "Undo" at bounding box center [327, 801] width 51 height 20
click at [333, 626] on div "Undo" at bounding box center [335, 802] width 21 height 9
click at [327, 626] on div "Undo" at bounding box center [327, 801] width 51 height 20
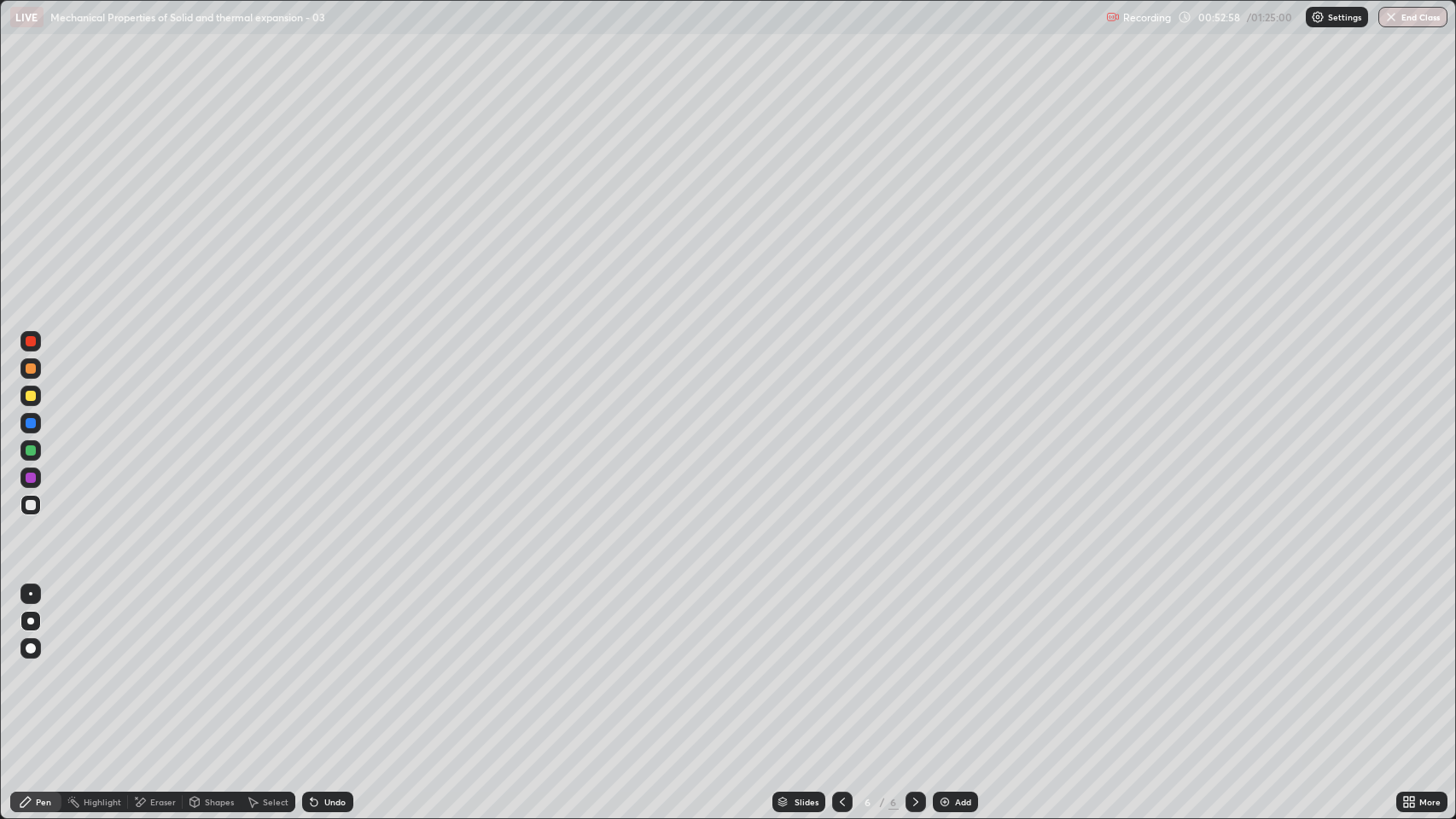
click at [952, 626] on div "Add" at bounding box center [955, 801] width 45 height 20
click at [321, 626] on div "Undo" at bounding box center [327, 801] width 51 height 20
click at [330, 626] on div "Undo" at bounding box center [335, 802] width 21 height 9
click at [840, 626] on icon at bounding box center [842, 801] width 13 height 13
click at [914, 626] on icon at bounding box center [916, 801] width 13 height 13
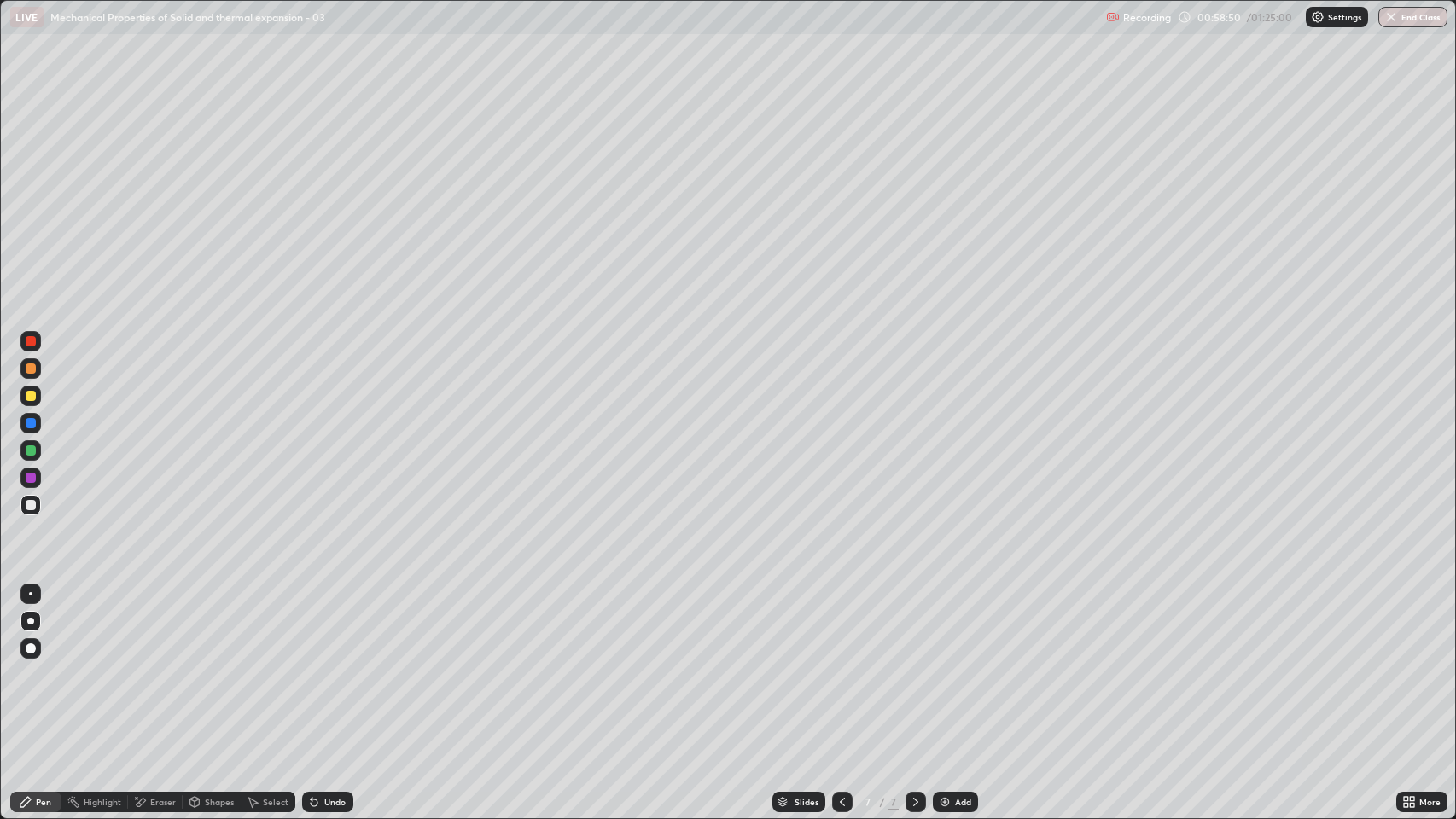
click at [168, 626] on div "Eraser" at bounding box center [162, 802] width 26 height 9
click at [51, 626] on div "Pen" at bounding box center [35, 801] width 51 height 20
click at [955, 626] on div "Add" at bounding box center [963, 802] width 16 height 9
click at [333, 626] on div "Undo" at bounding box center [335, 802] width 21 height 9
click at [332, 626] on div "Undo" at bounding box center [327, 801] width 51 height 20
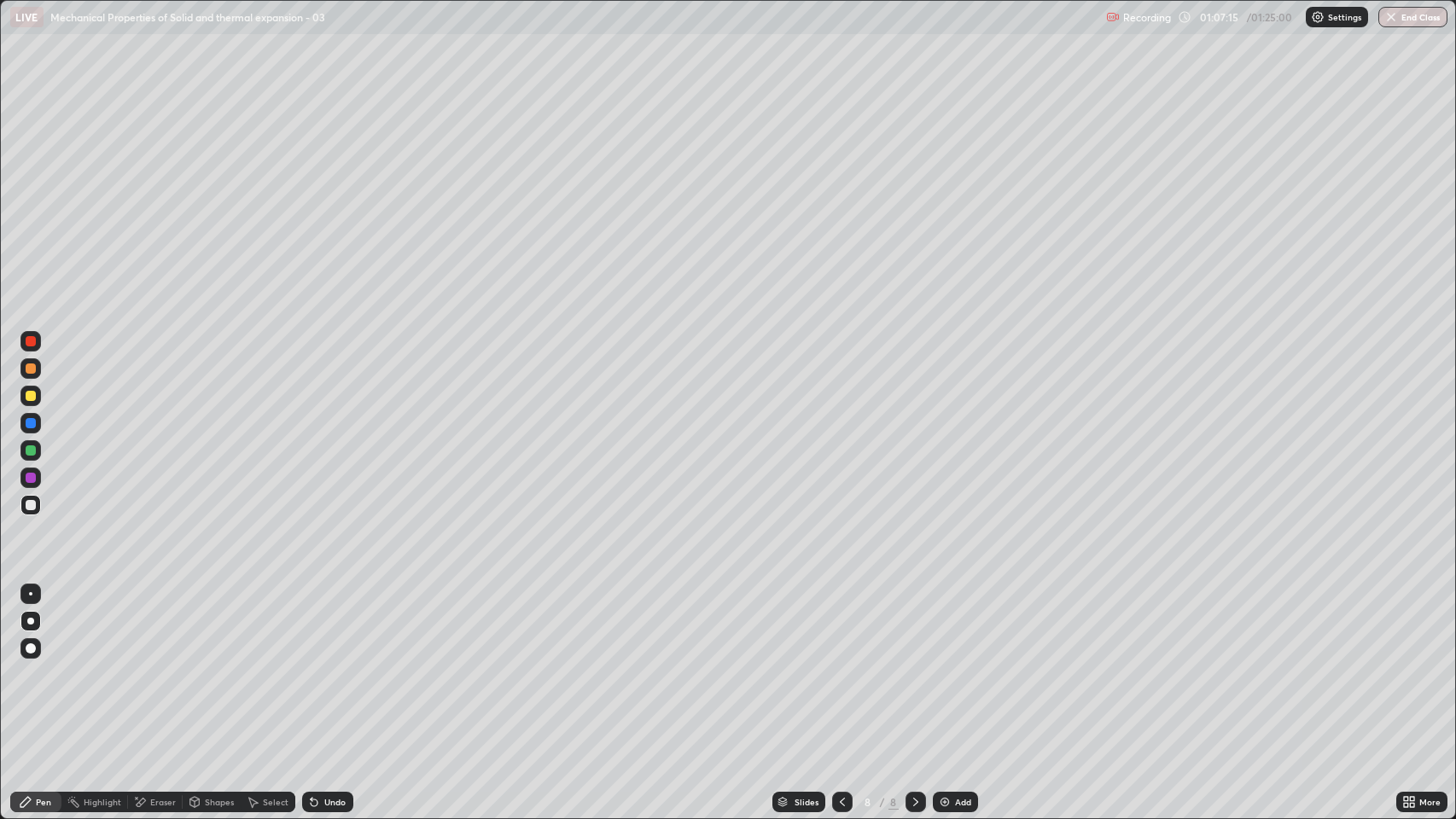
click at [841, 626] on icon at bounding box center [842, 801] width 13 height 13
click at [841, 626] on icon at bounding box center [843, 802] width 5 height 9
click at [843, 626] on div at bounding box center [842, 802] width 21 height 34
click at [913, 626] on icon at bounding box center [916, 801] width 13 height 13
click at [156, 626] on div "Eraser" at bounding box center [162, 802] width 26 height 9
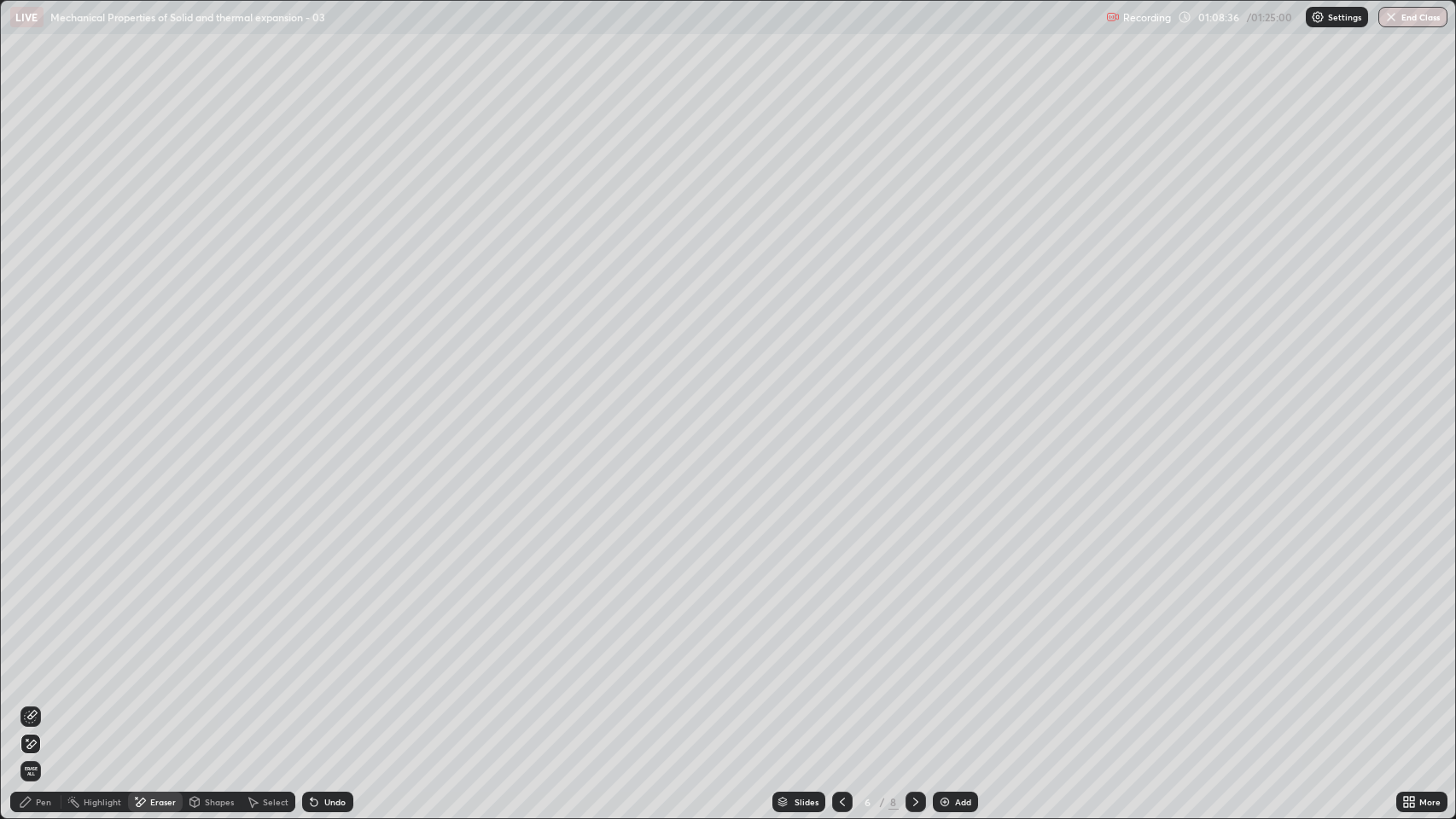
click at [37, 626] on div "Pen" at bounding box center [43, 802] width 15 height 9
click at [914, 626] on icon at bounding box center [916, 801] width 13 height 13
click at [911, 626] on icon at bounding box center [916, 801] width 13 height 13
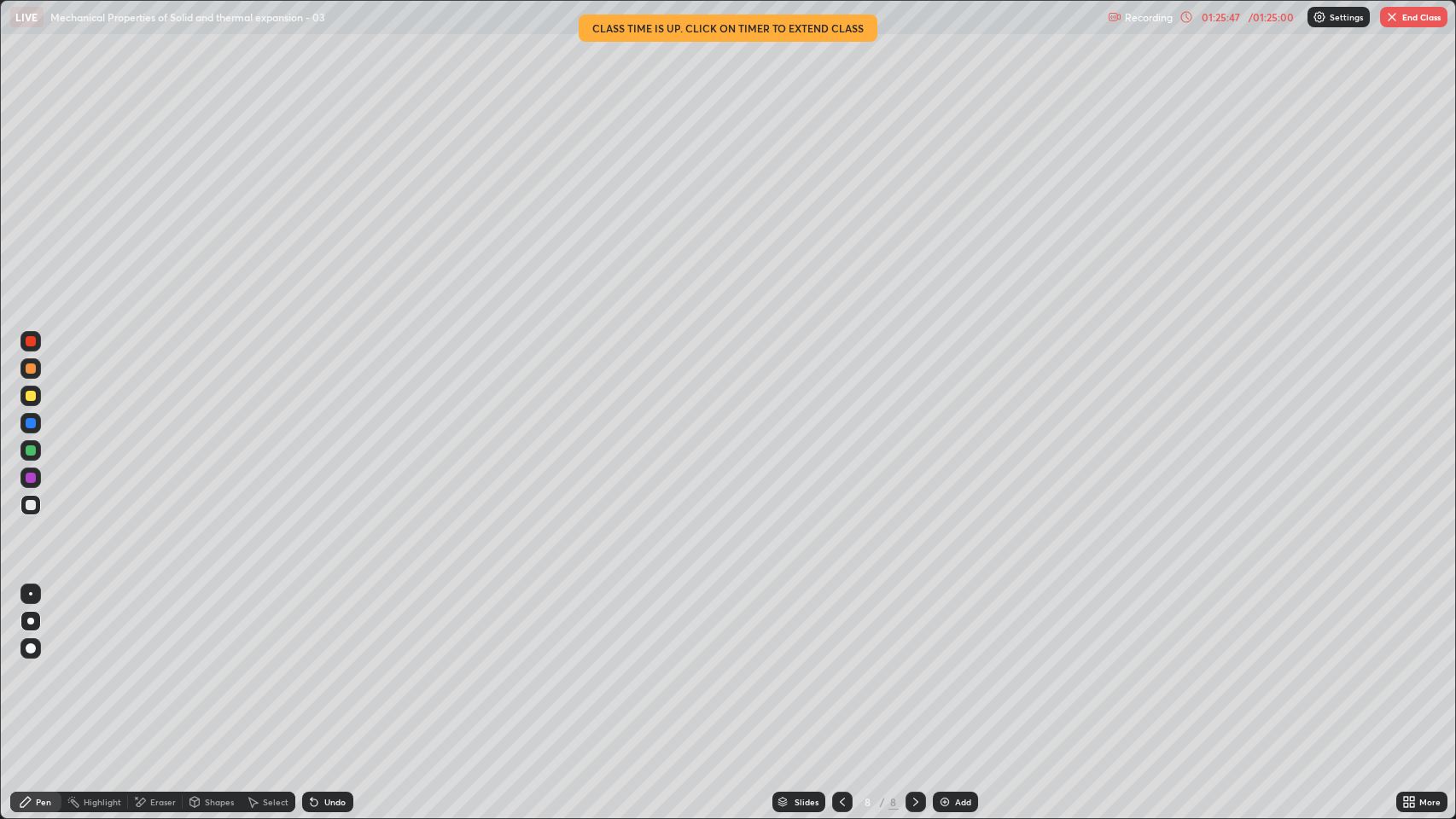
click at [840, 626] on icon at bounding box center [842, 801] width 13 height 13
click at [914, 626] on icon at bounding box center [916, 801] width 13 height 13
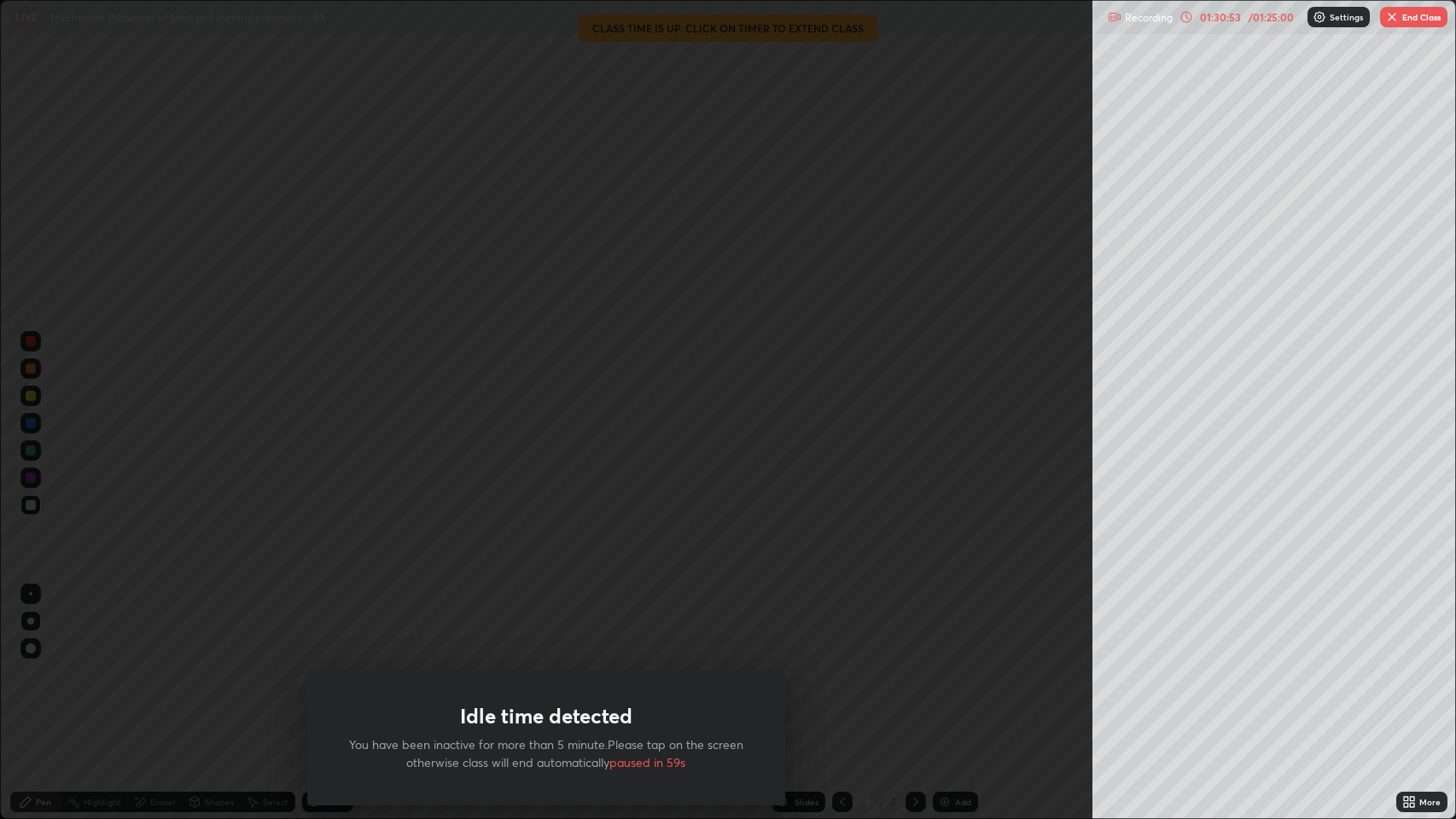
click at [1404, 27] on button "End Class" at bounding box center [1414, 17] width 68 height 20
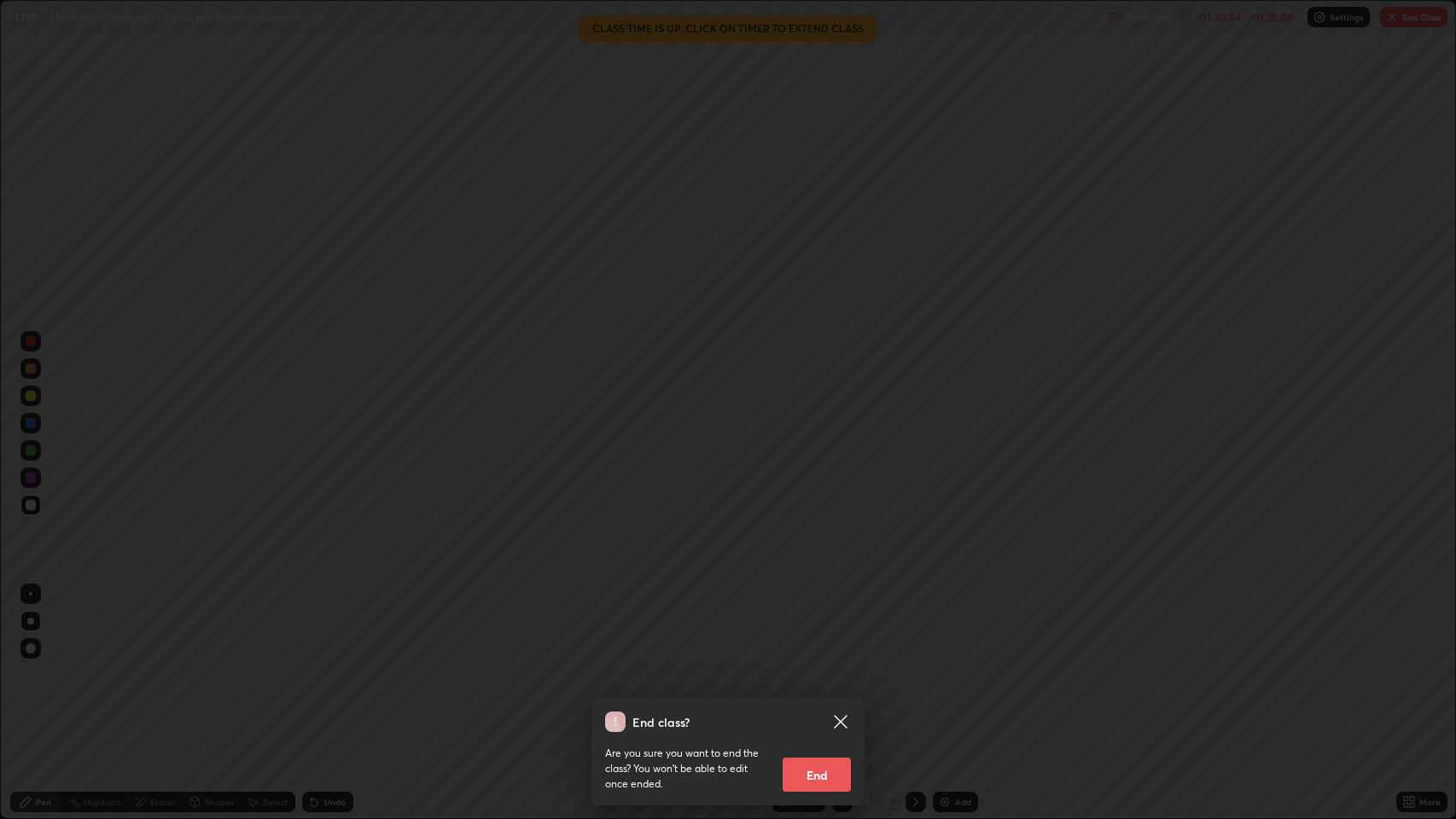
click at [820, 626] on button "End" at bounding box center [817, 774] width 69 height 34
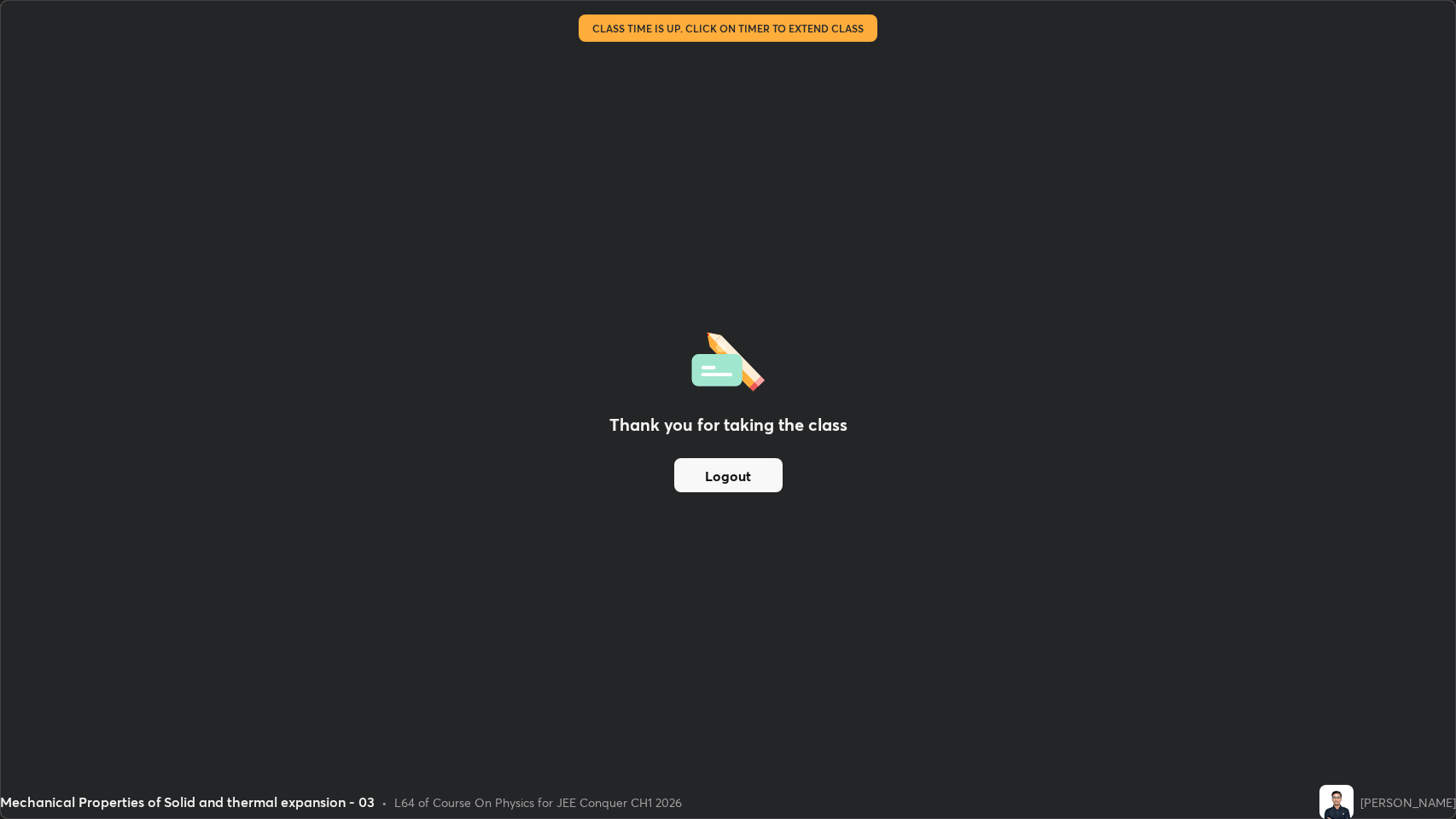
click at [1264, 332] on div "Thank you for taking the class Logout" at bounding box center [728, 409] width 1454 height 817
